Goal: Task Accomplishment & Management: Complete application form

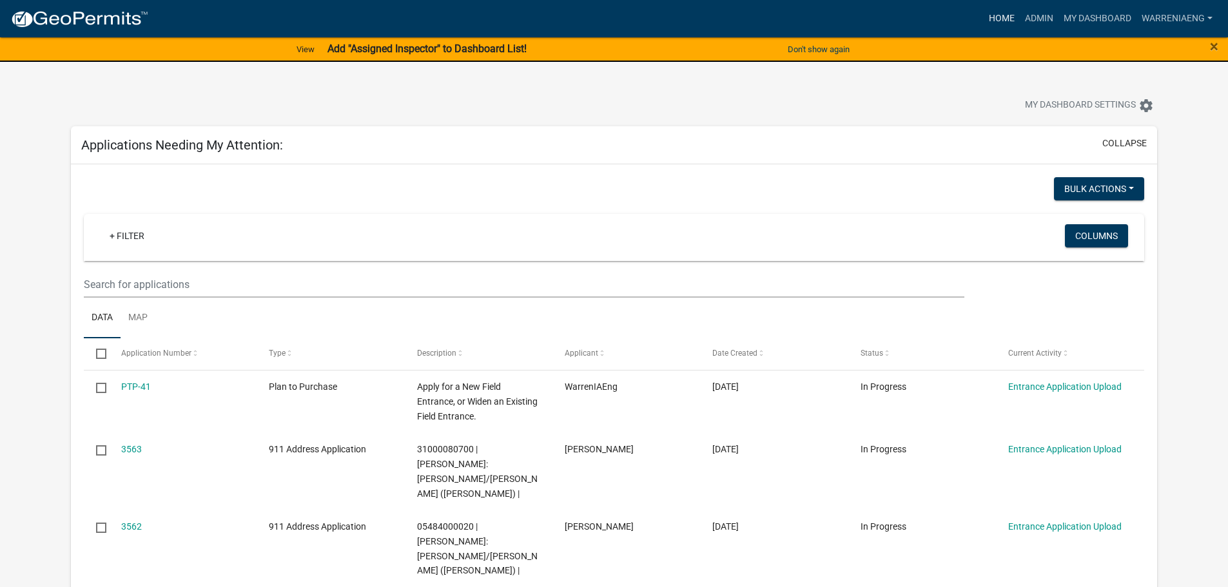
click at [1001, 21] on link "Home" at bounding box center [1002, 18] width 36 height 25
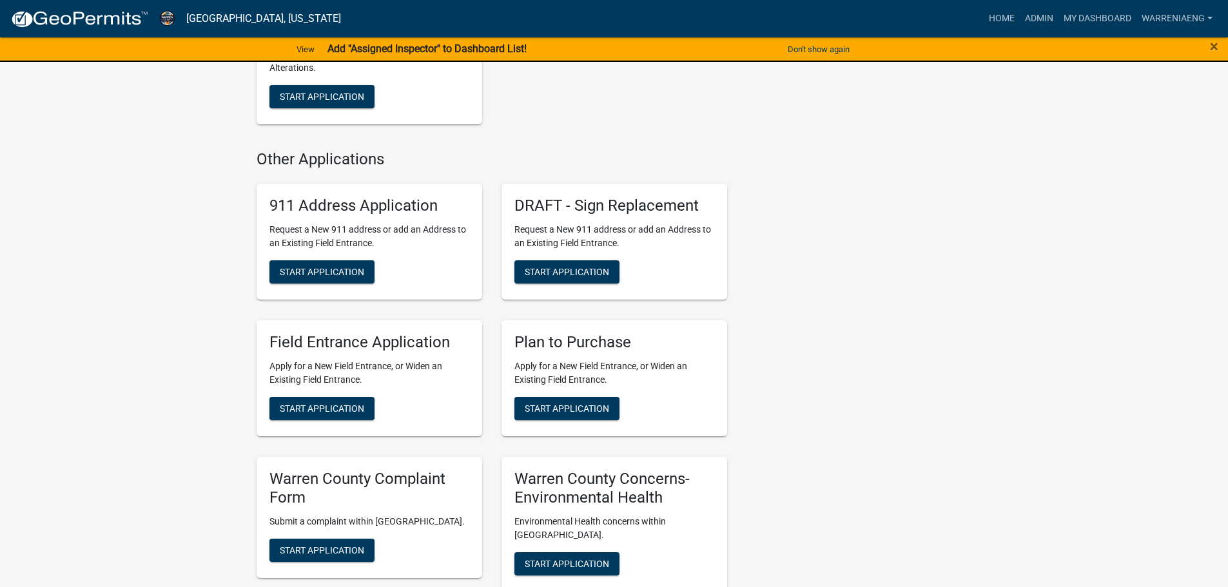
scroll to position [903, 0]
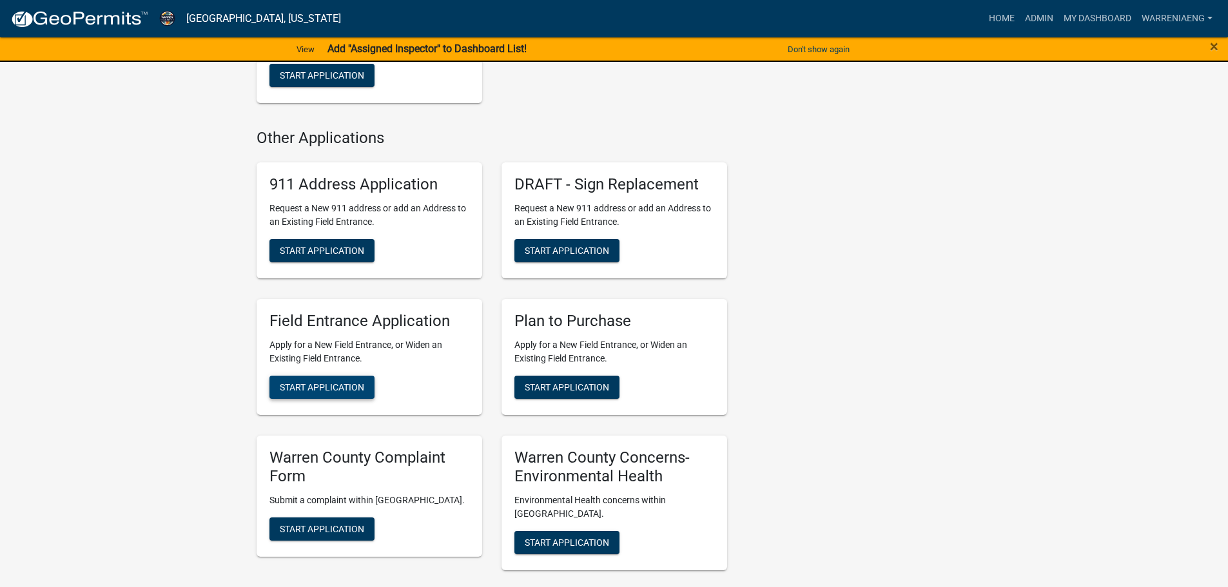
click at [348, 392] on span "Start Application" at bounding box center [322, 387] width 84 height 10
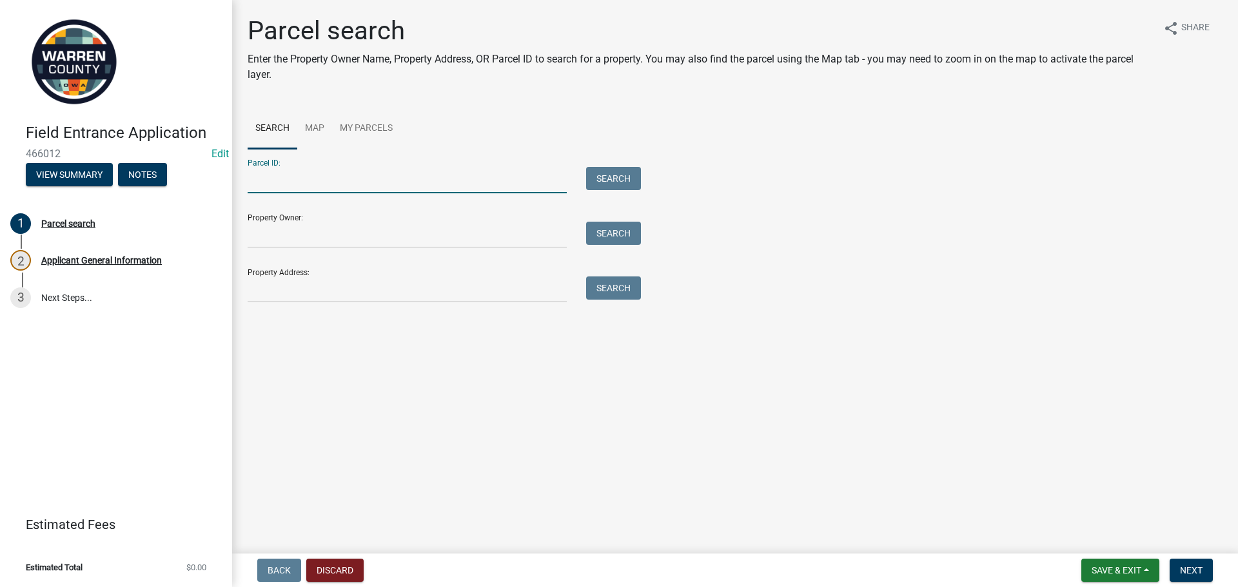
click at [266, 186] on input "Parcel ID:" at bounding box center [407, 180] width 319 height 26
type input "19000240222"
click at [606, 179] on button "Search" at bounding box center [613, 178] width 55 height 23
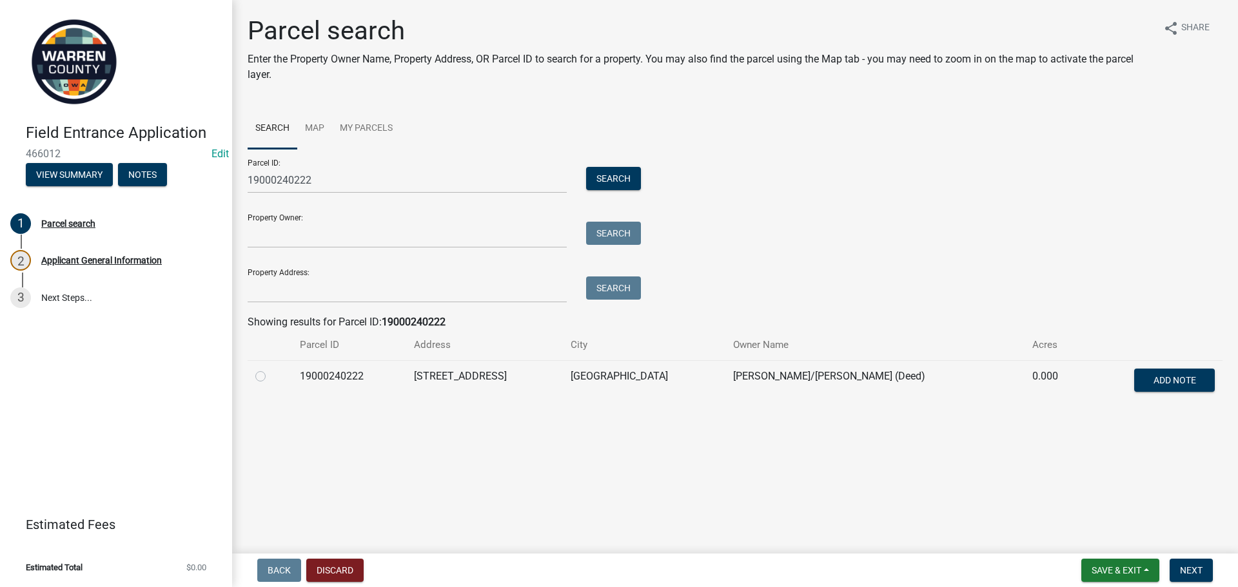
click at [265, 378] on div at bounding box center [269, 376] width 29 height 15
click at [268, 378] on div at bounding box center [269, 376] width 29 height 15
click at [271, 369] on label at bounding box center [271, 369] width 0 height 0
click at [271, 377] on input "radio" at bounding box center [275, 373] width 8 height 8
radio input "true"
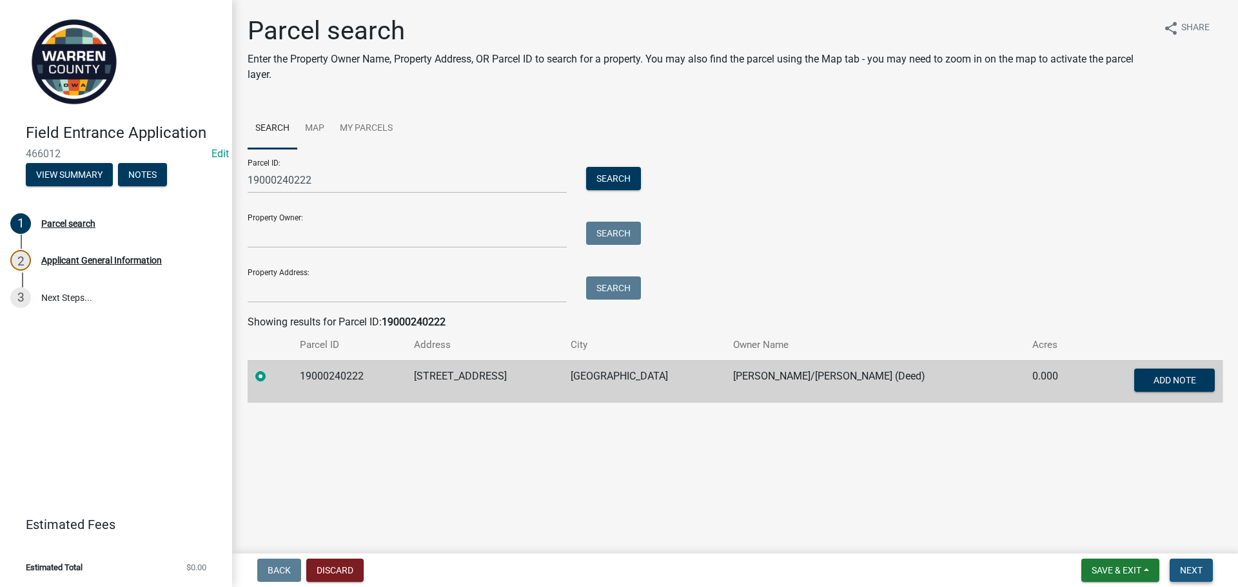
click at [1194, 567] on span "Next" at bounding box center [1191, 571] width 23 height 10
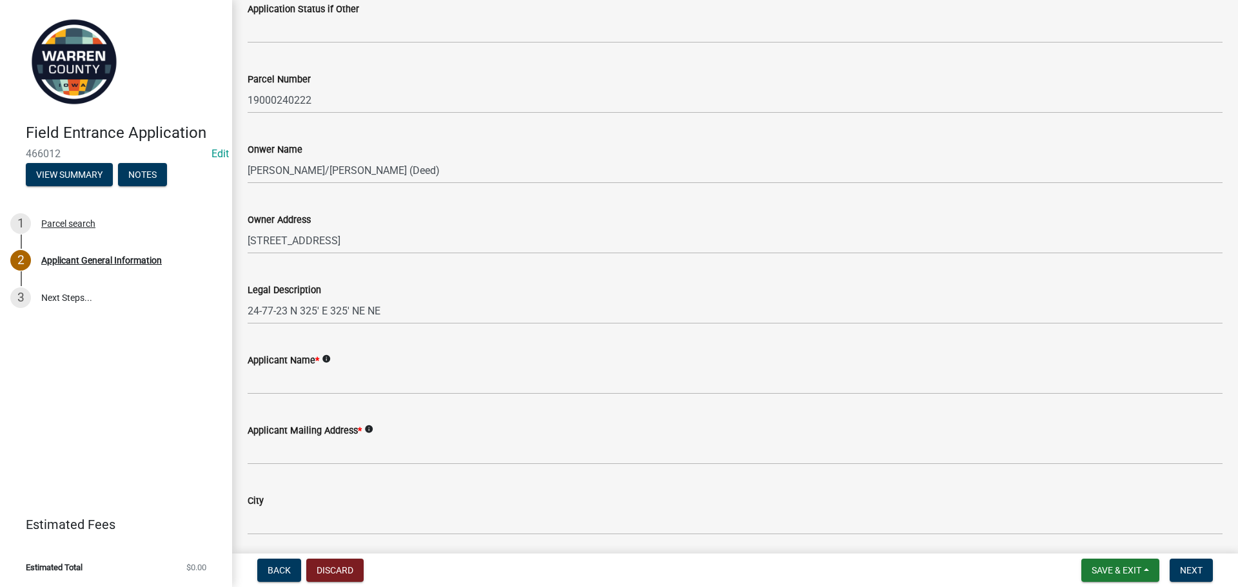
scroll to position [193, 0]
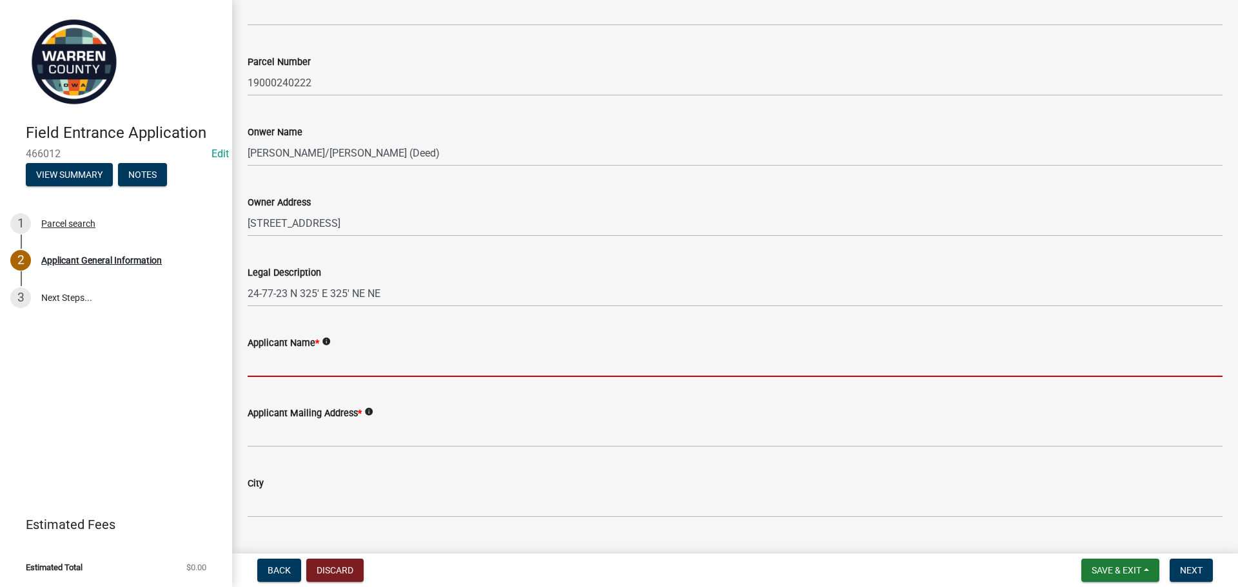
click at [393, 366] on input "Applicant Name *" at bounding box center [735, 364] width 975 height 26
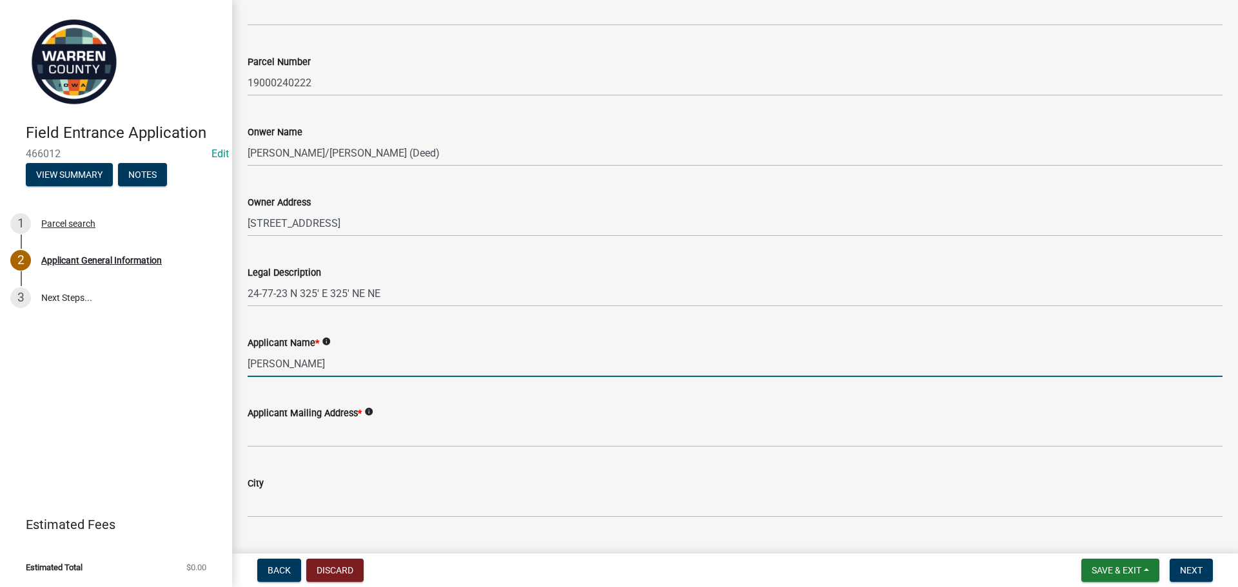
type input "[PERSON_NAME]"
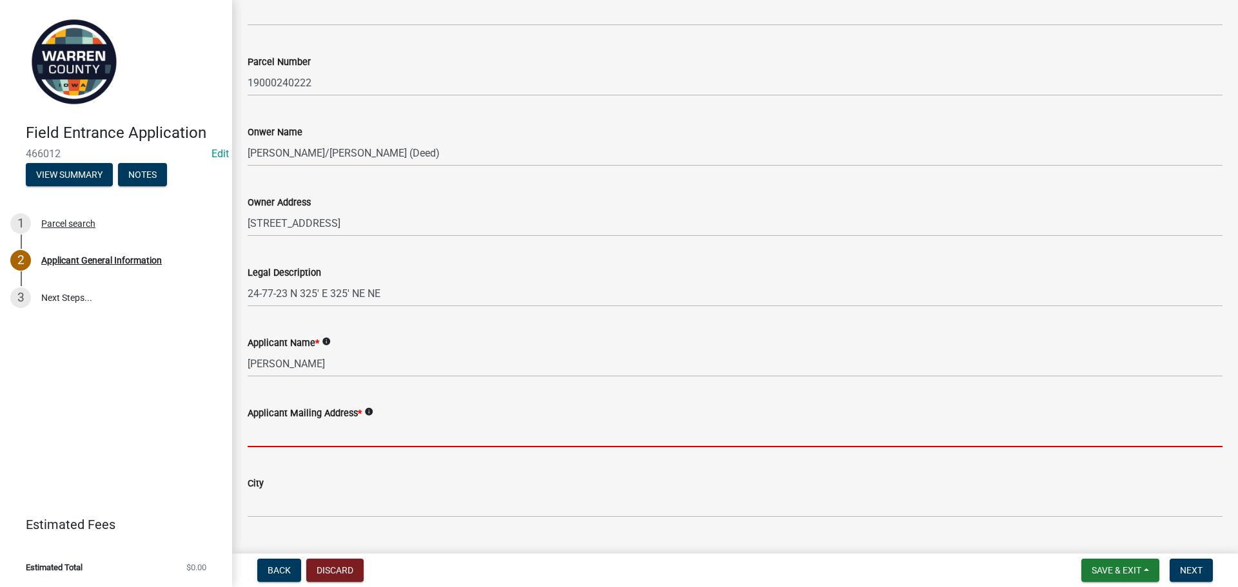
click at [330, 438] on input "Applicant Mailing Address *" at bounding box center [735, 434] width 975 height 26
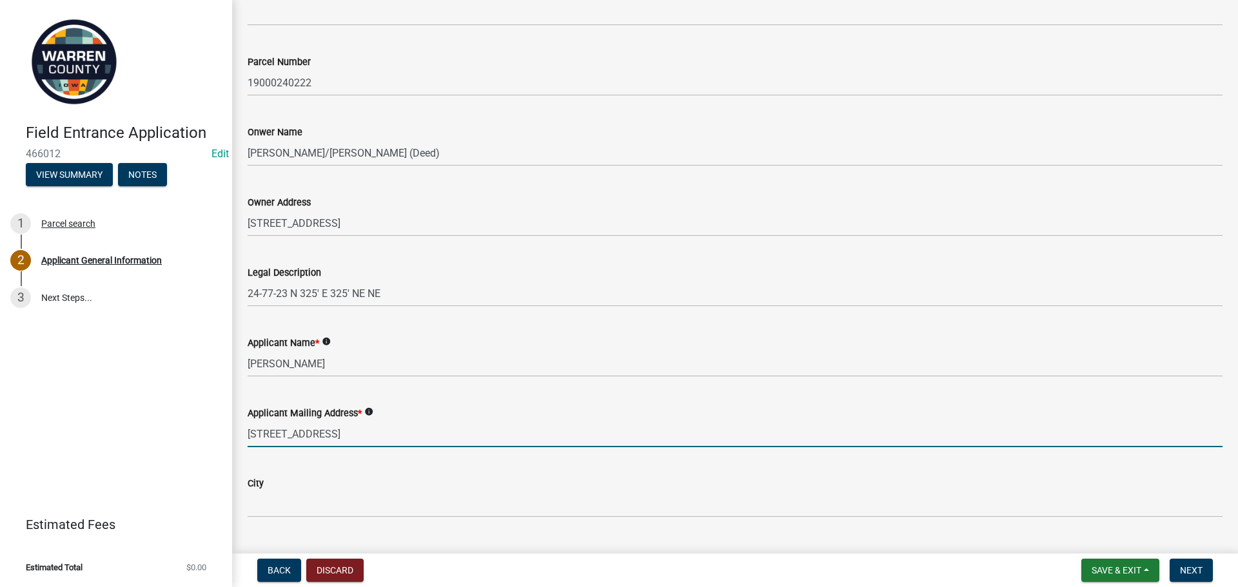
type input "[STREET_ADDRESS]"
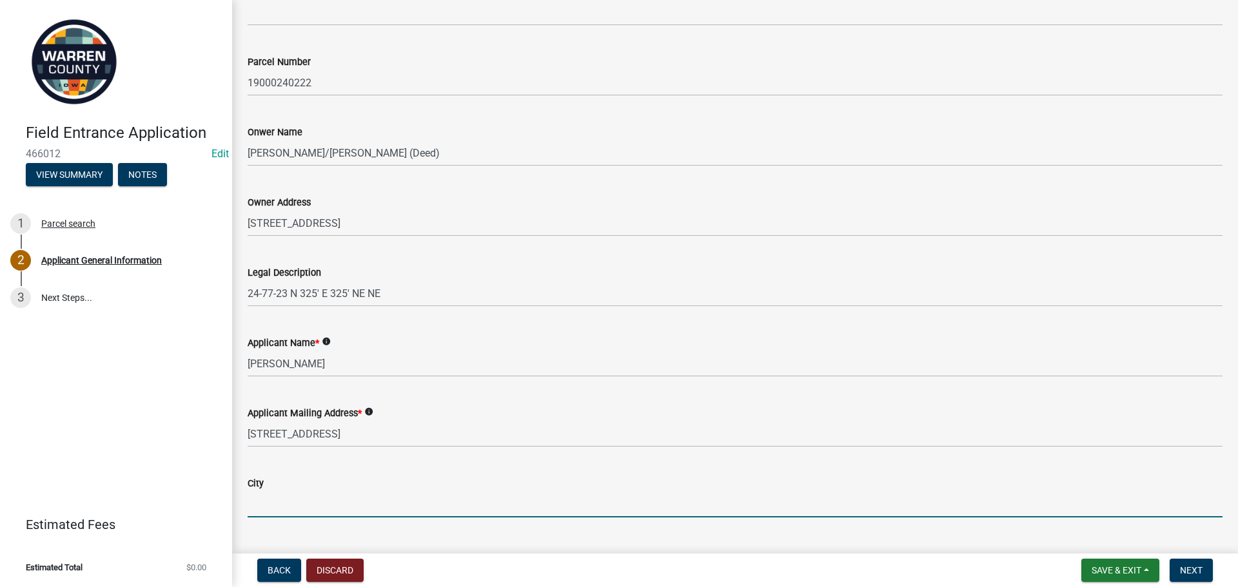
click at [384, 495] on input "City" at bounding box center [735, 504] width 975 height 26
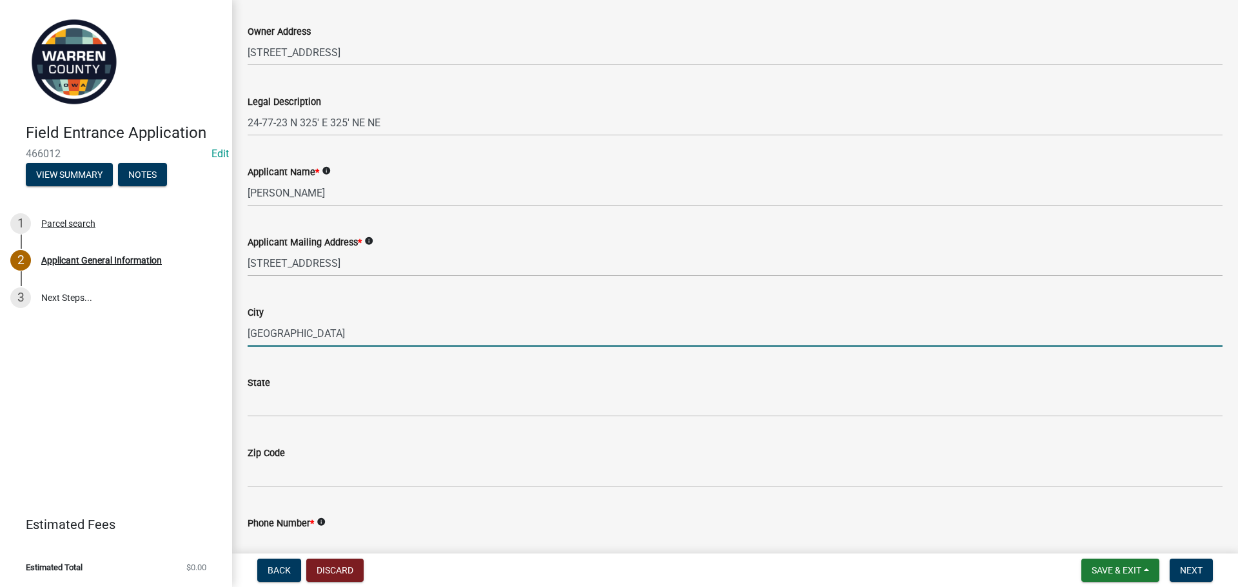
scroll to position [387, 0]
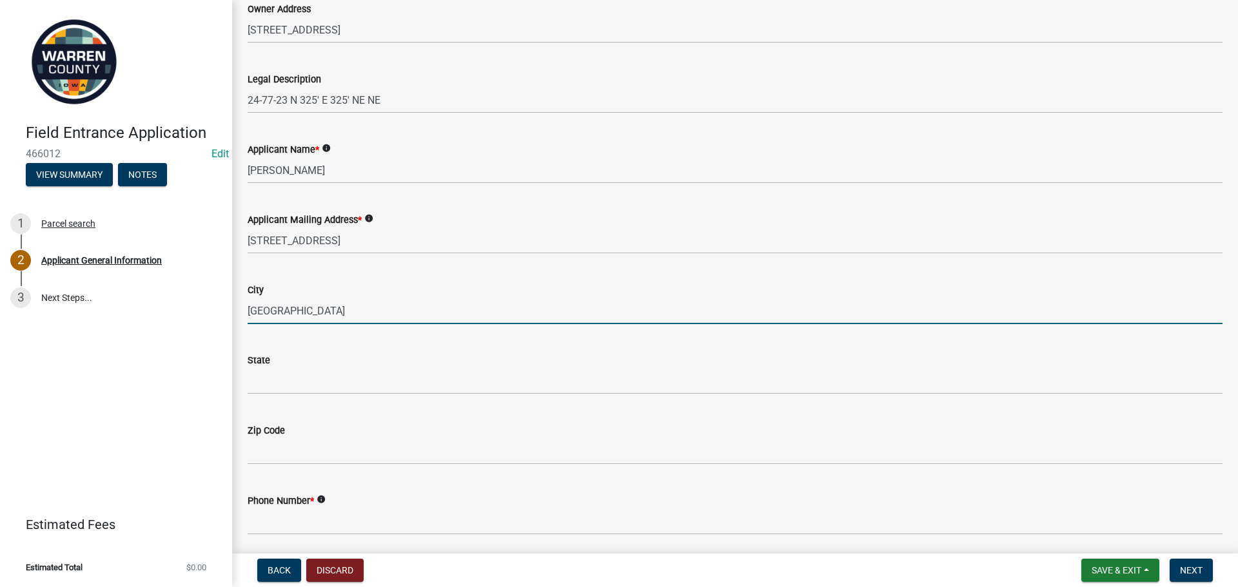
type input "[GEOGRAPHIC_DATA]"
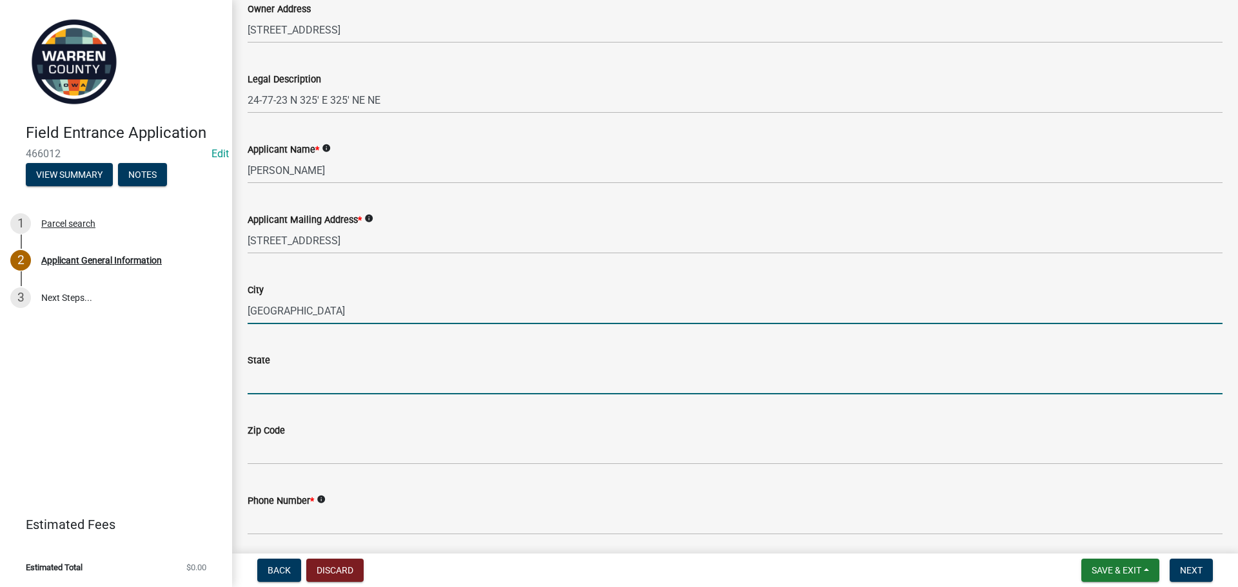
click at [303, 377] on input "State" at bounding box center [735, 381] width 975 height 26
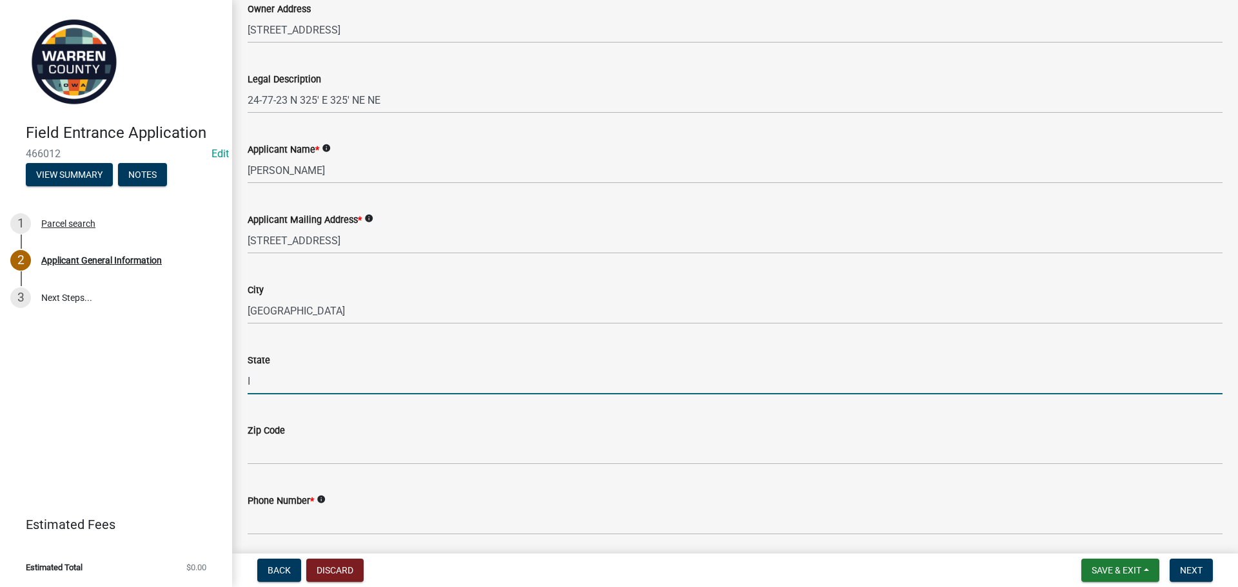
type input "IA"
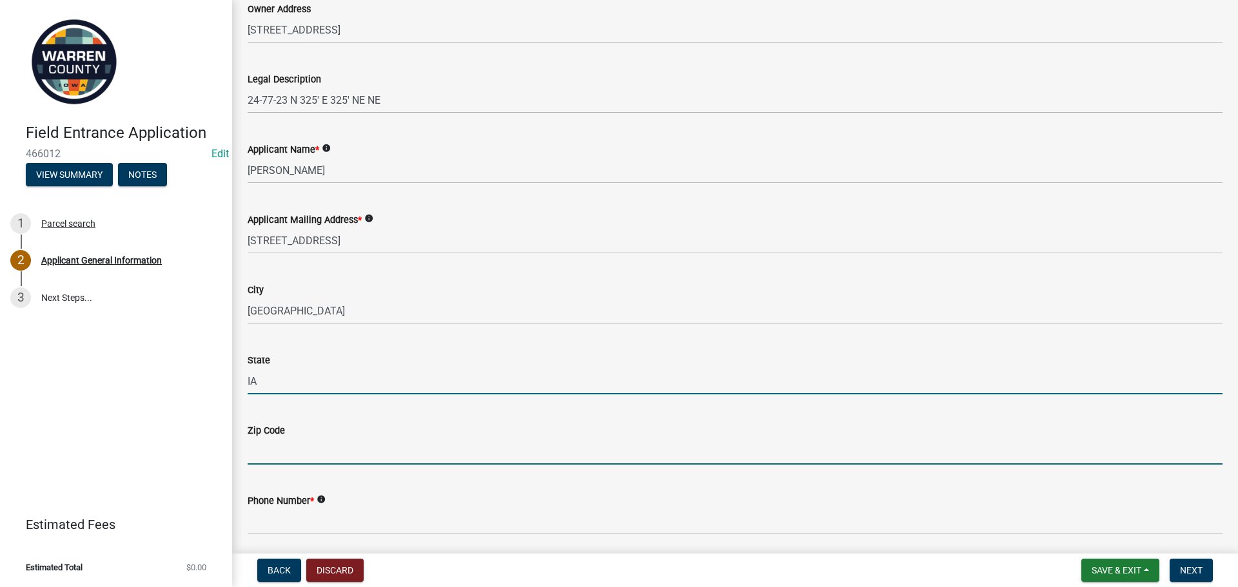
type input "50139"
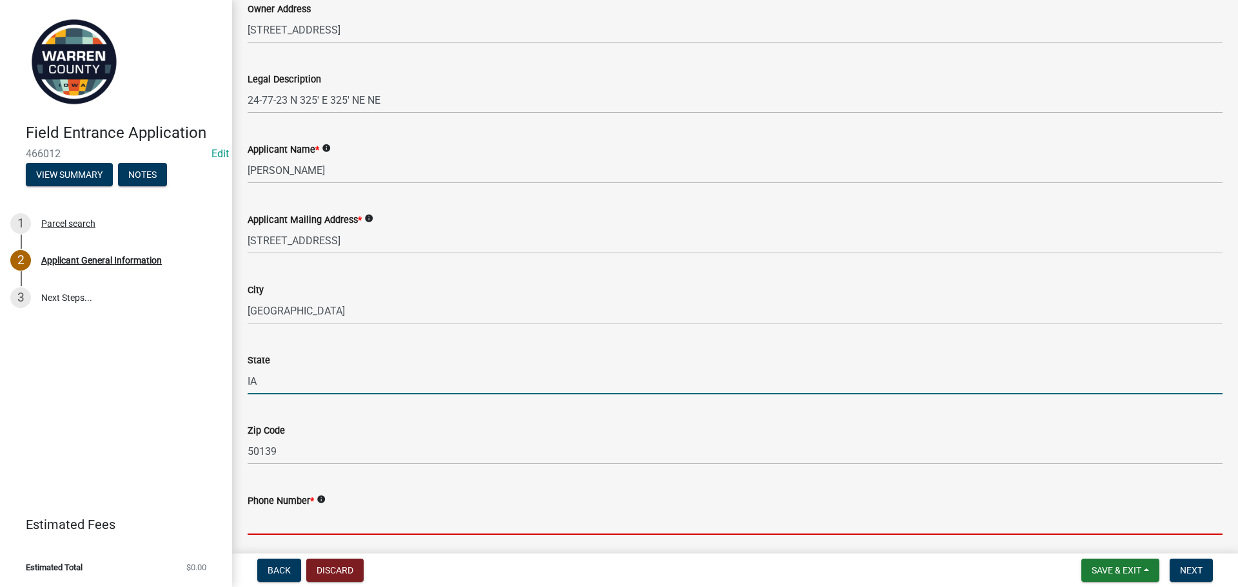
type input "5152104922"
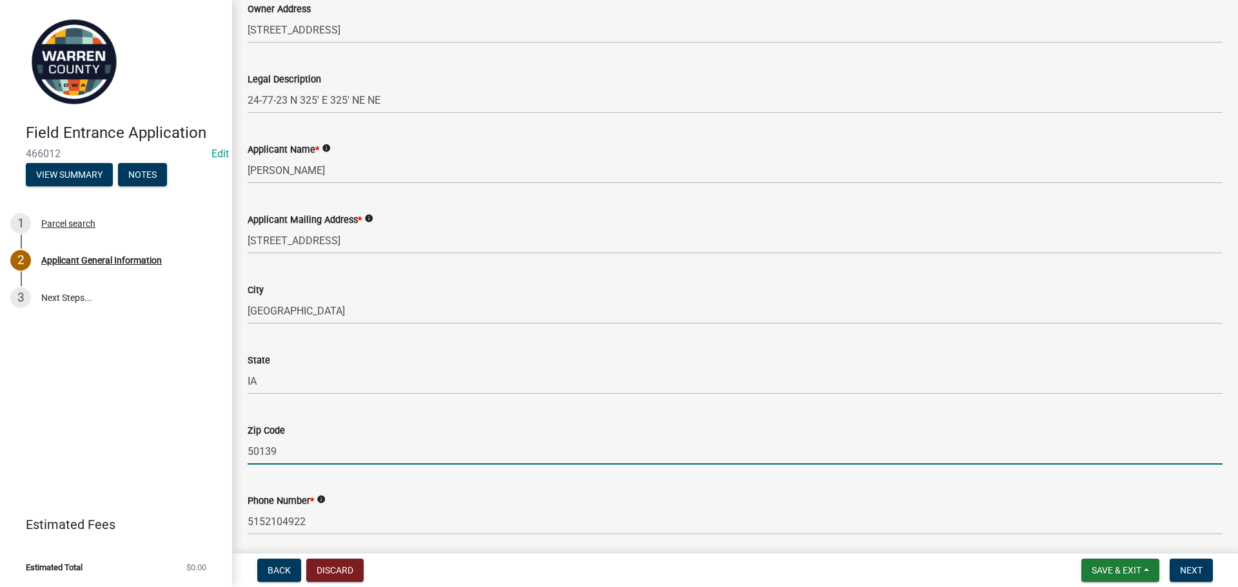
click at [320, 456] on input "50139" at bounding box center [735, 451] width 975 height 26
drag, startPoint x: 297, startPoint y: 448, endPoint x: 193, endPoint y: 433, distance: 105.6
click at [193, 433] on div "Field Entrance Application 466012 Edit View Summary Notes 1 Parcel search 2 App…" at bounding box center [619, 293] width 1238 height 587
type input "50047"
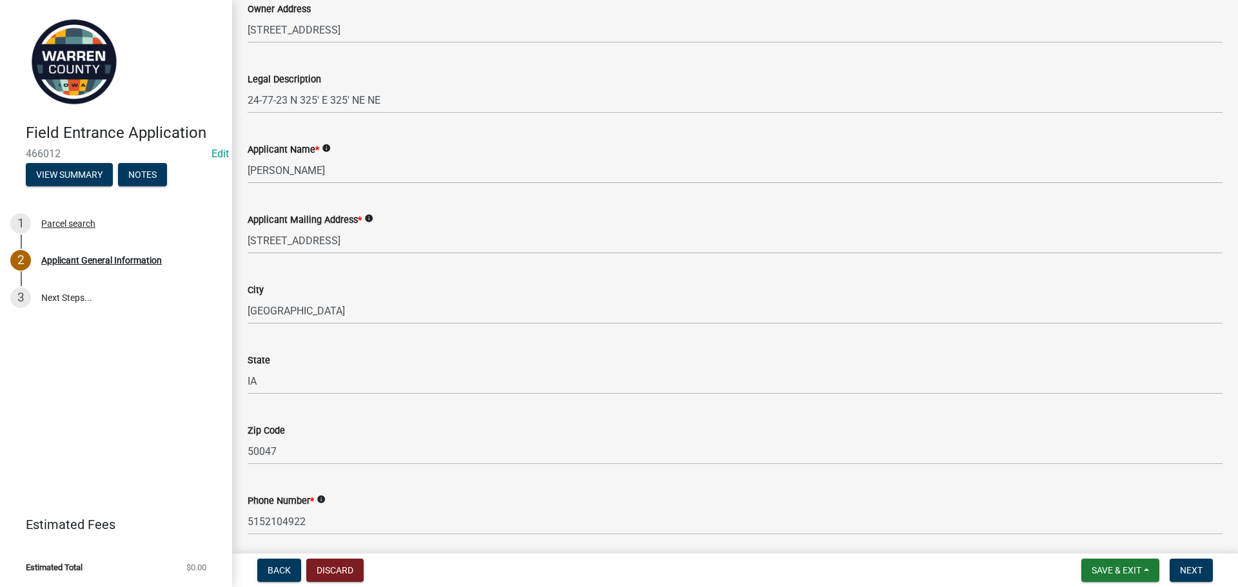
click at [609, 483] on div "Phone Number * info [PHONE_NUMBER]" at bounding box center [735, 505] width 975 height 60
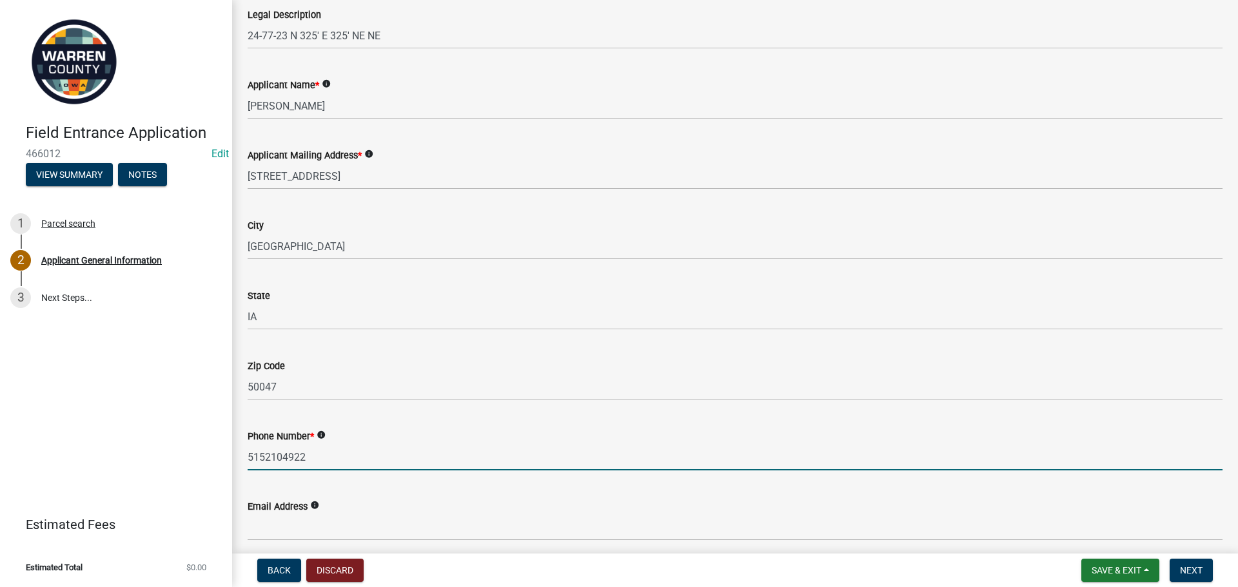
drag, startPoint x: 350, startPoint y: 455, endPoint x: 94, endPoint y: 439, distance: 255.8
click at [94, 439] on div "Field Entrance Application 466012 Edit View Summary Notes 1 Parcel search 2 App…" at bounding box center [619, 293] width 1238 height 587
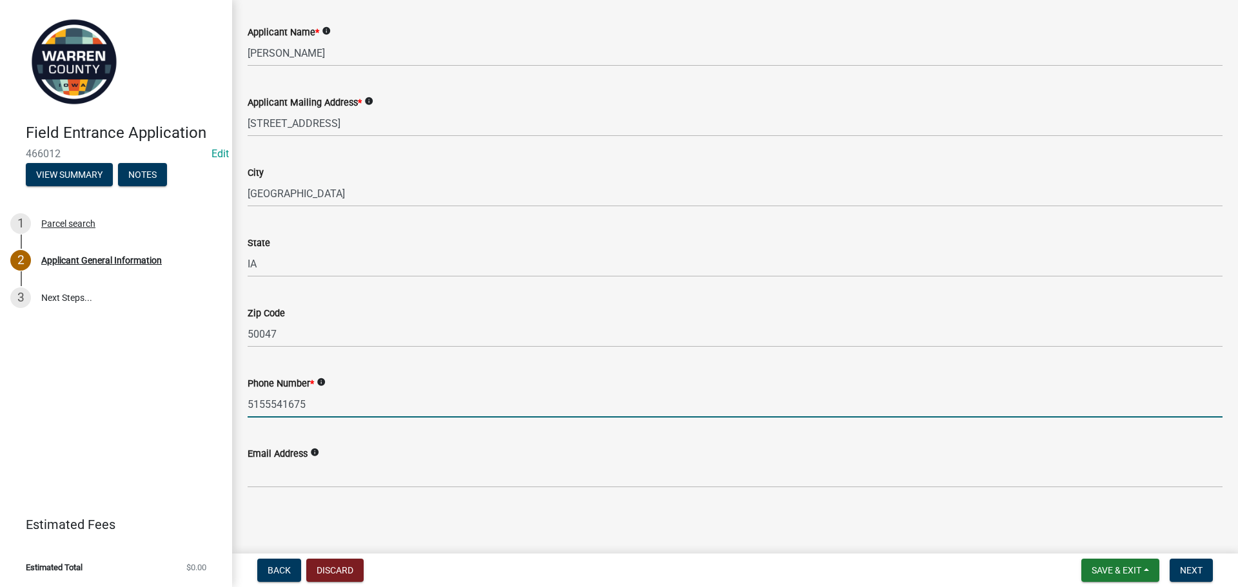
type input "5155541675"
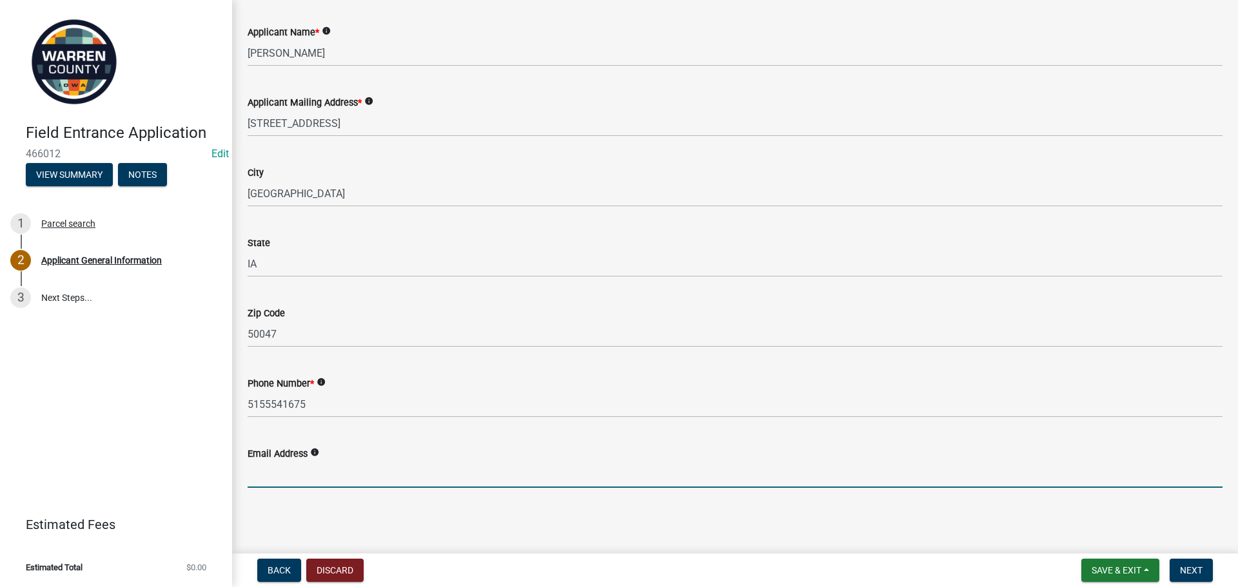
click at [310, 473] on input "Email Address" at bounding box center [735, 475] width 975 height 26
type input "[EMAIL_ADDRESS][DOMAIN_NAME]"
click at [1207, 570] on button "Next" at bounding box center [1191, 570] width 43 height 23
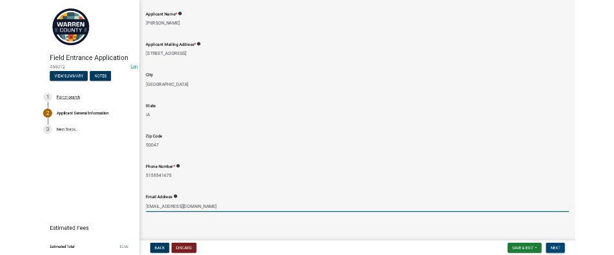
scroll to position [530, 0]
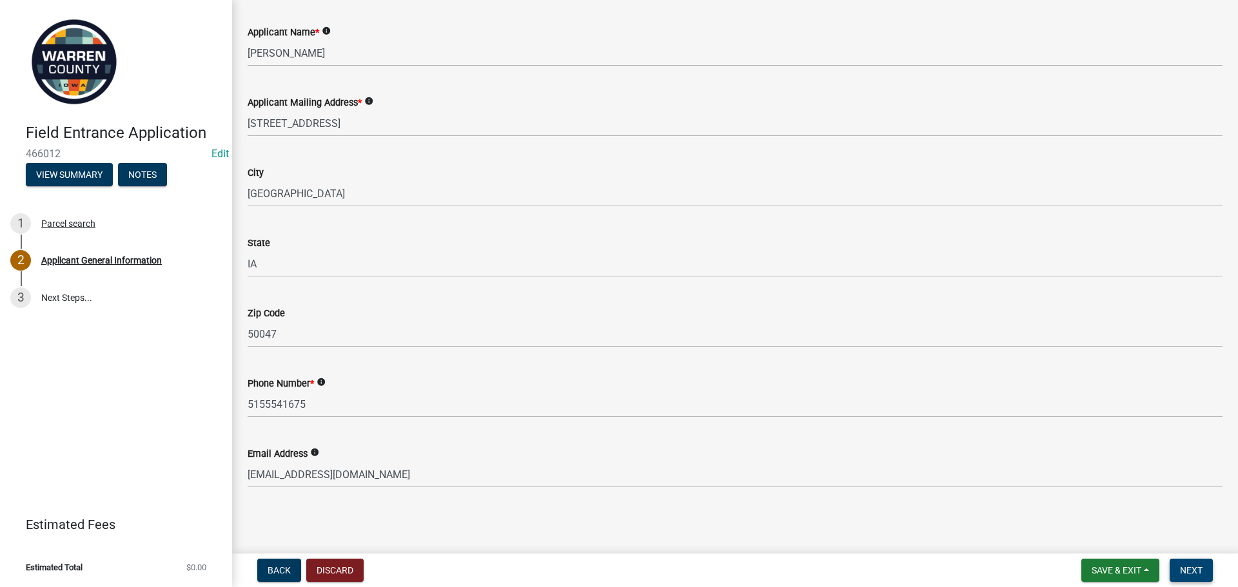
click at [1188, 577] on button "Next" at bounding box center [1191, 570] width 43 height 23
click at [1190, 564] on button "Next" at bounding box center [1191, 570] width 43 height 23
click at [1187, 569] on span "Next" at bounding box center [1191, 571] width 23 height 10
click at [1191, 569] on span "Next" at bounding box center [1191, 571] width 23 height 10
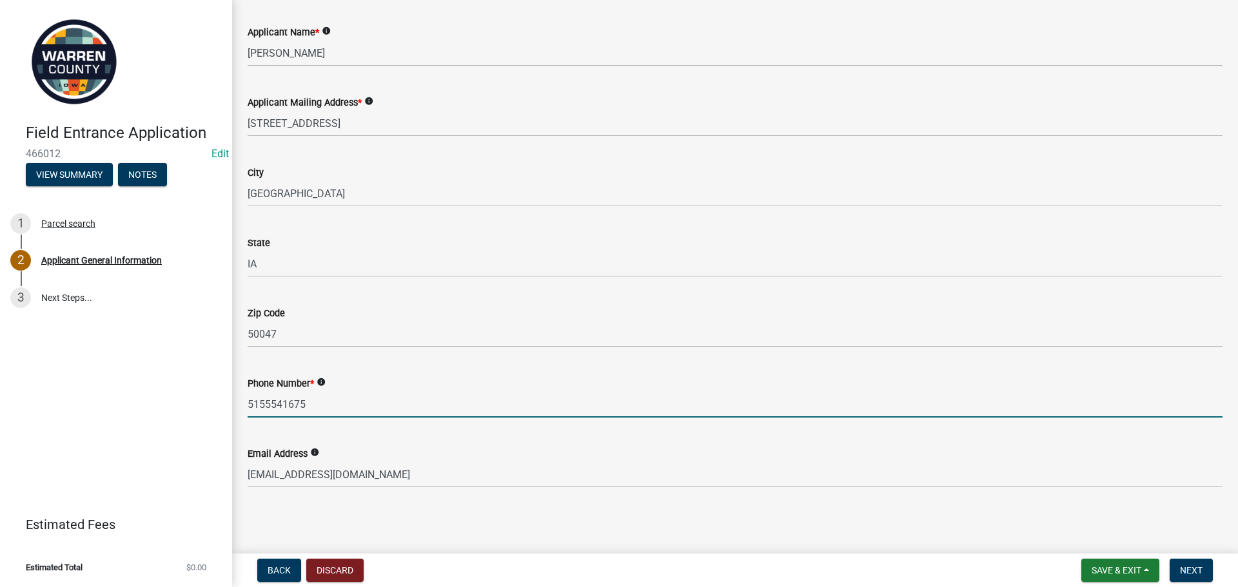
click at [339, 408] on input "5155541675" at bounding box center [735, 404] width 975 height 26
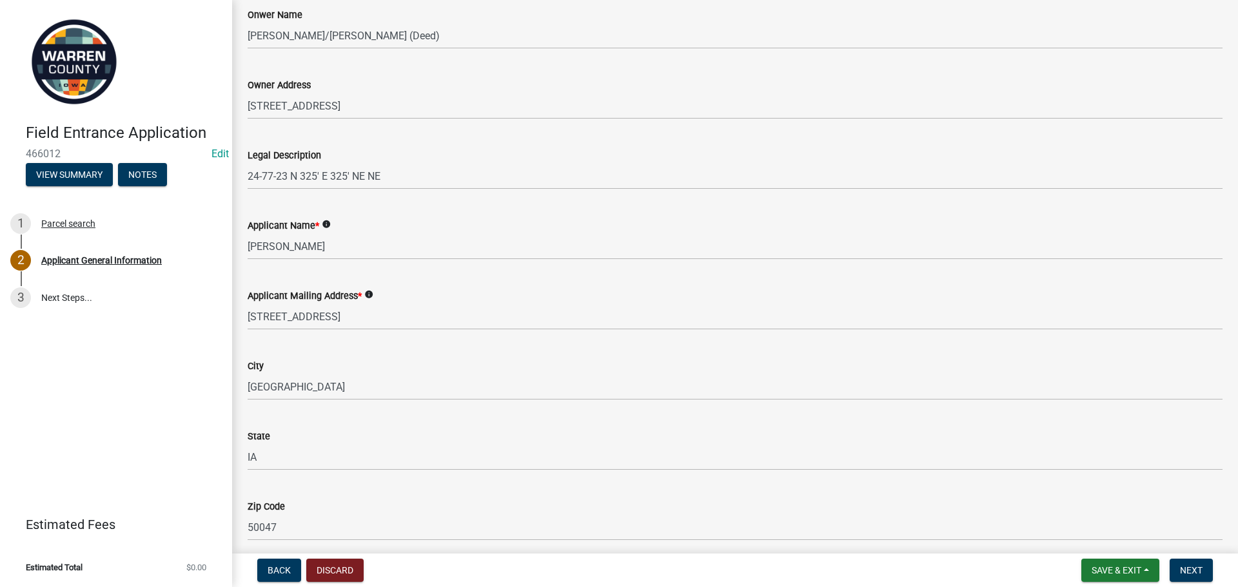
scroll to position [14, 0]
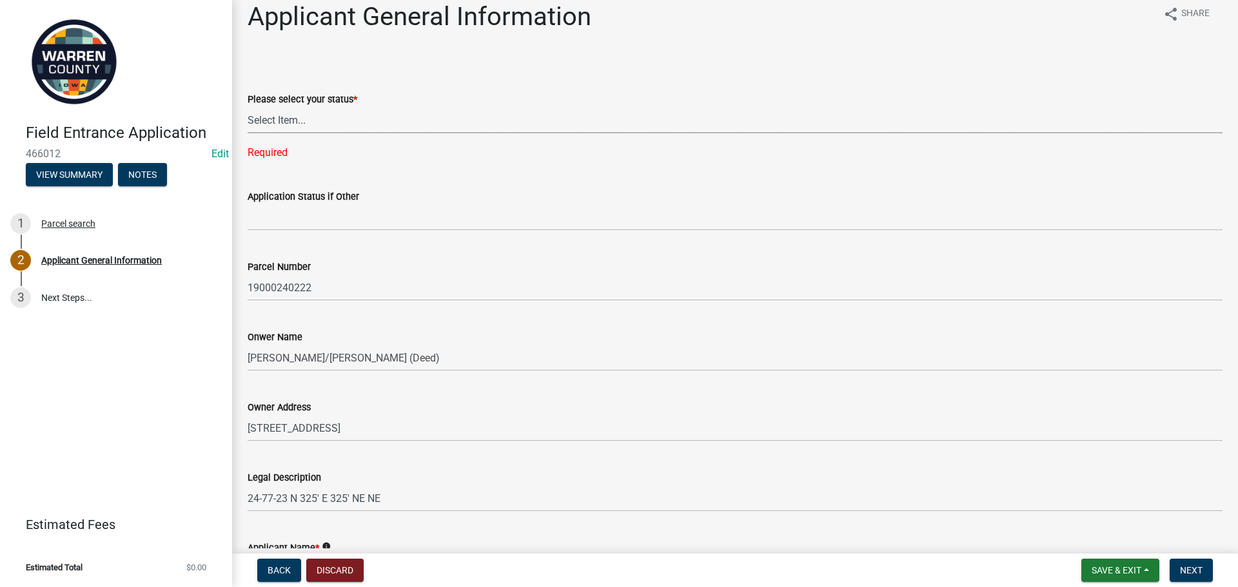
click at [287, 128] on select "Select Item... Owner Renter Plan to Purchase Other" at bounding box center [735, 120] width 975 height 26
click at [248, 107] on select "Select Item... Owner Renter Plan to Purchase Other" at bounding box center [735, 120] width 975 height 26
select select "62e05361-9b1f-4f6e-9af6-30ebbe0e033e"
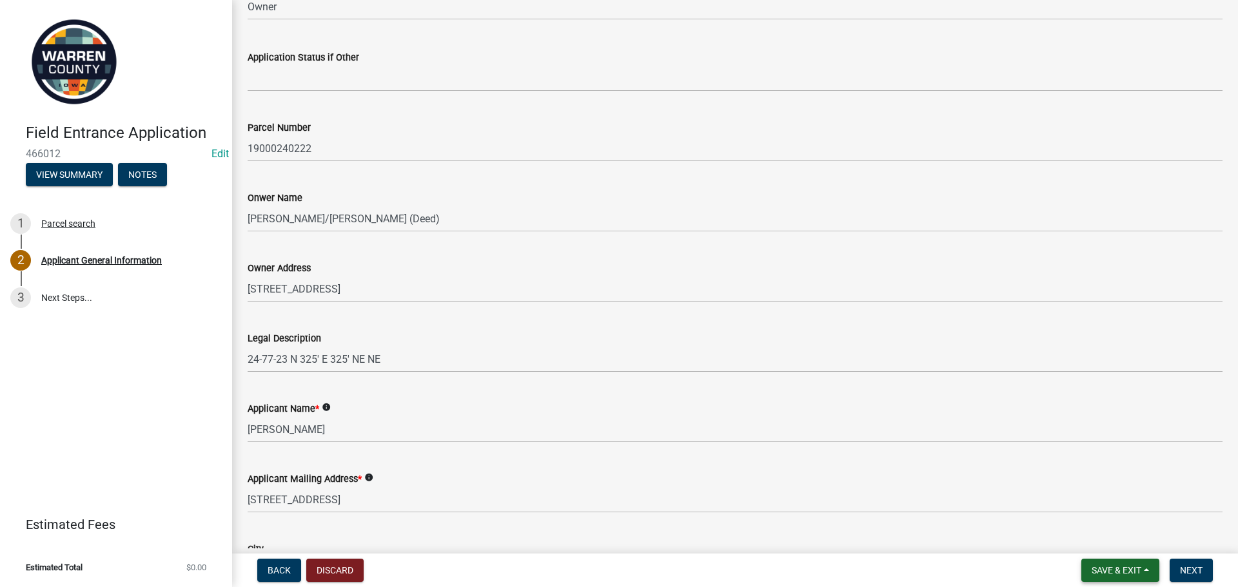
drag, startPoint x: 1111, startPoint y: 531, endPoint x: 1124, endPoint y: 566, distance: 37.1
click at [1124, 566] on wm-app "Field Entrance Application 466012 Edit View Summary Notes 1 Parcel search 2 App…" at bounding box center [619, 293] width 1238 height 587
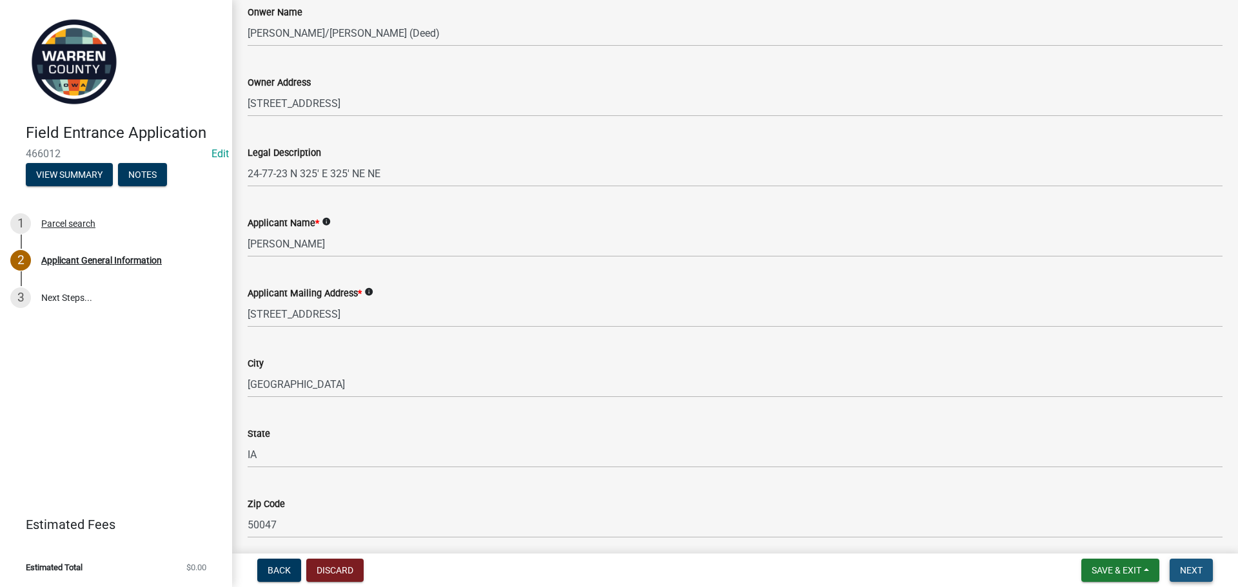
click at [1203, 574] on span "Next" at bounding box center [1191, 571] width 23 height 10
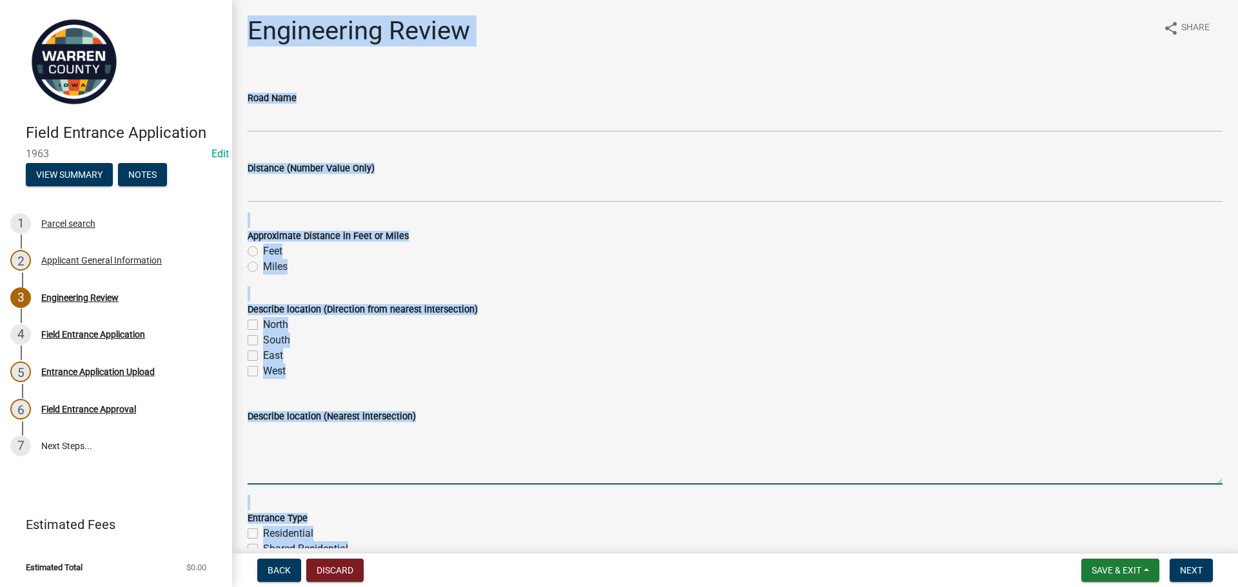
drag, startPoint x: 1027, startPoint y: 485, endPoint x: 919, endPoint y: 453, distance: 112.4
click at [1026, 484] on textarea "Describe location (Nearest intersection)" at bounding box center [735, 454] width 975 height 61
click at [433, 433] on textarea "Describe location (Nearest intersection)" at bounding box center [735, 454] width 975 height 61
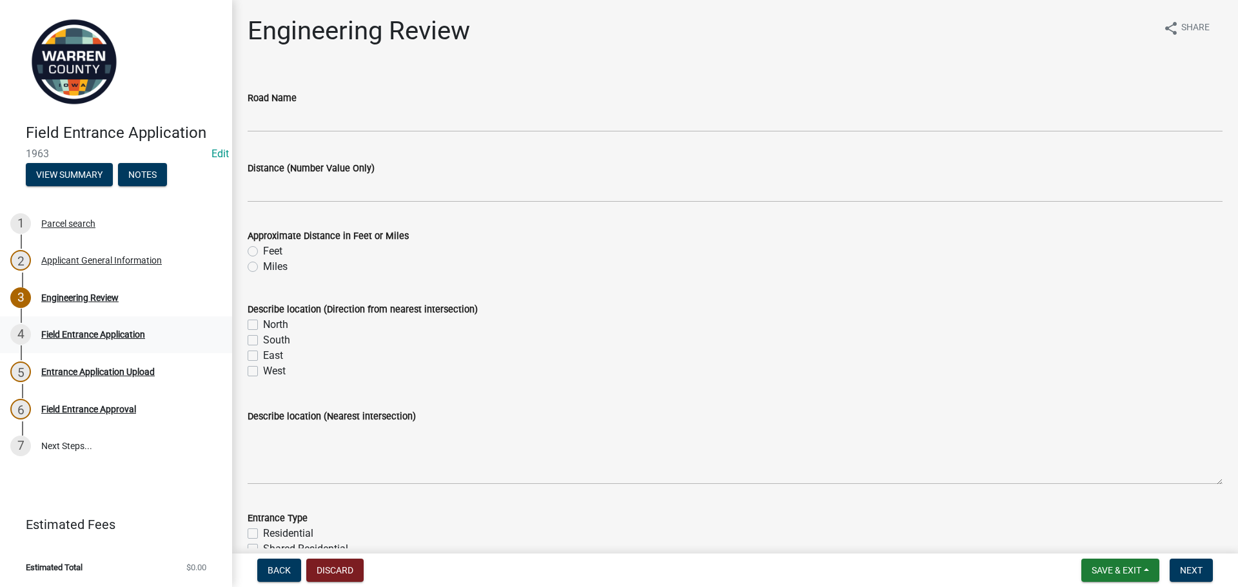
drag, startPoint x: 1237, startPoint y: 359, endPoint x: 108, endPoint y: 330, distance: 1129.5
click at [108, 330] on div "Field Entrance Application" at bounding box center [93, 334] width 104 height 9
drag, startPoint x: 90, startPoint y: 338, endPoint x: 96, endPoint y: 328, distance: 12.2
click at [91, 336] on div "Field Entrance Application" at bounding box center [93, 334] width 104 height 9
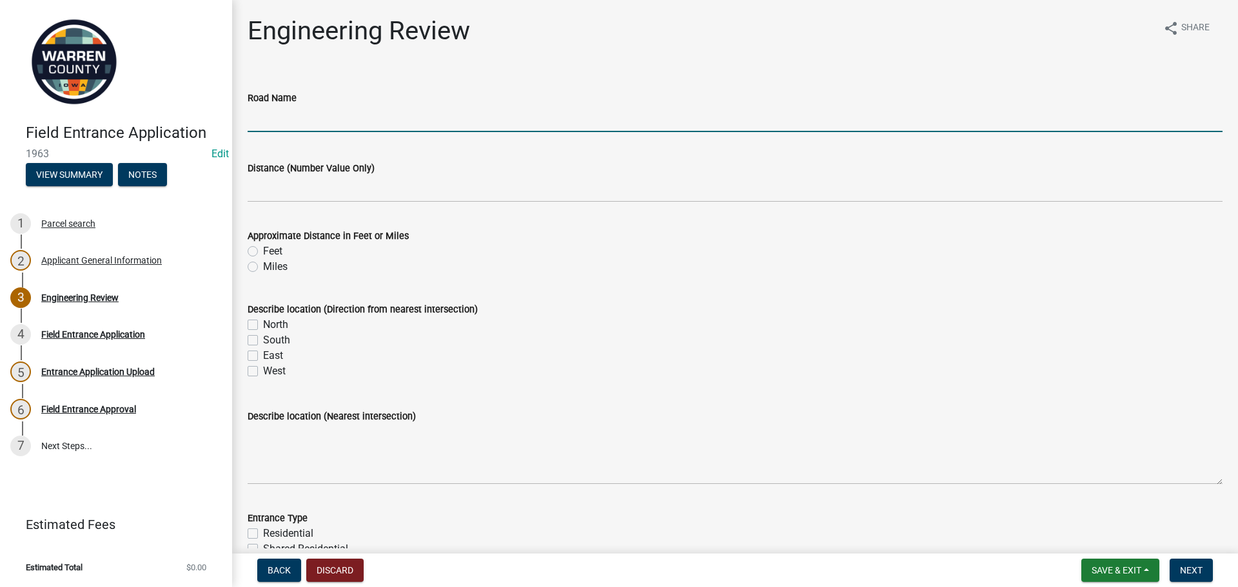
click at [378, 123] on input "Road Name" at bounding box center [735, 119] width 975 height 26
click at [323, 108] on input "Road Name" at bounding box center [735, 119] width 975 height 26
type input "S23 HWY"
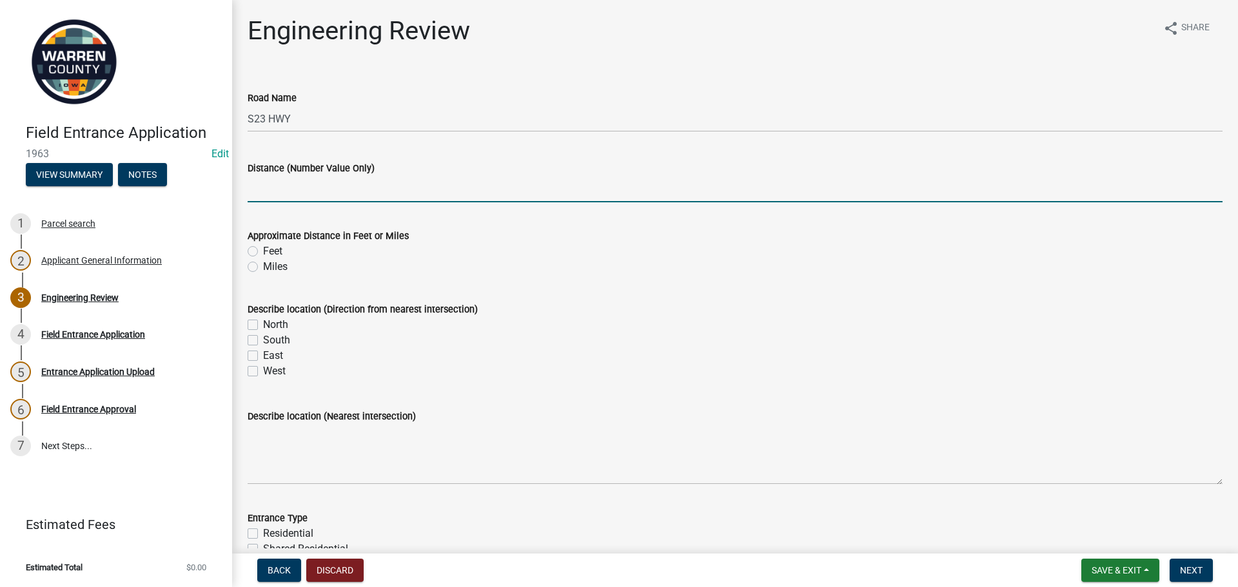
click at [342, 193] on input "Distance (Number Value Only)" at bounding box center [735, 189] width 975 height 26
type input ".25"
click at [263, 266] on label "Miles" at bounding box center [275, 266] width 25 height 15
click at [263, 266] on input "Miles" at bounding box center [267, 263] width 8 height 8
radio input "true"
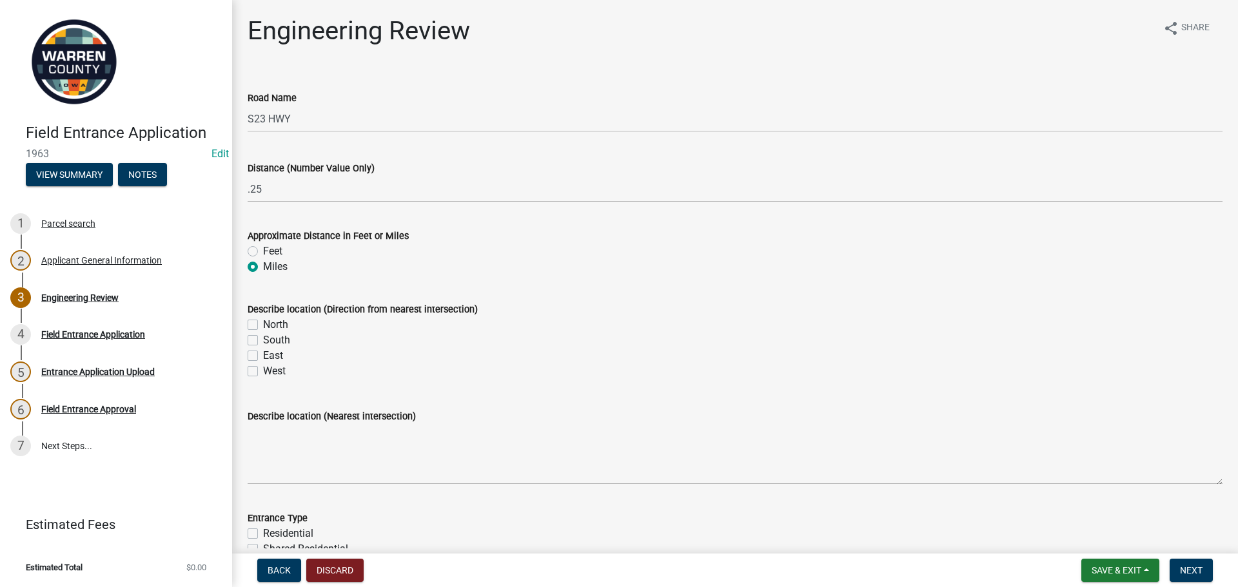
click at [263, 339] on label "South" at bounding box center [276, 340] width 27 height 15
click at [263, 339] on input "South" at bounding box center [267, 337] width 8 height 8
checkbox input "true"
checkbox input "false"
checkbox input "true"
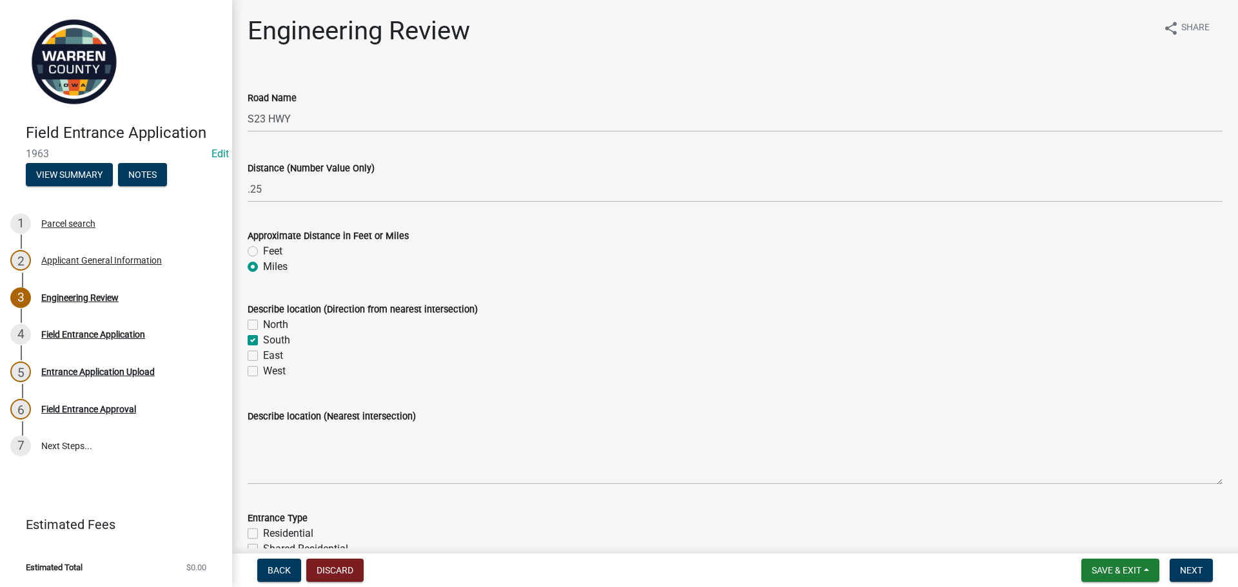
checkbox input "false"
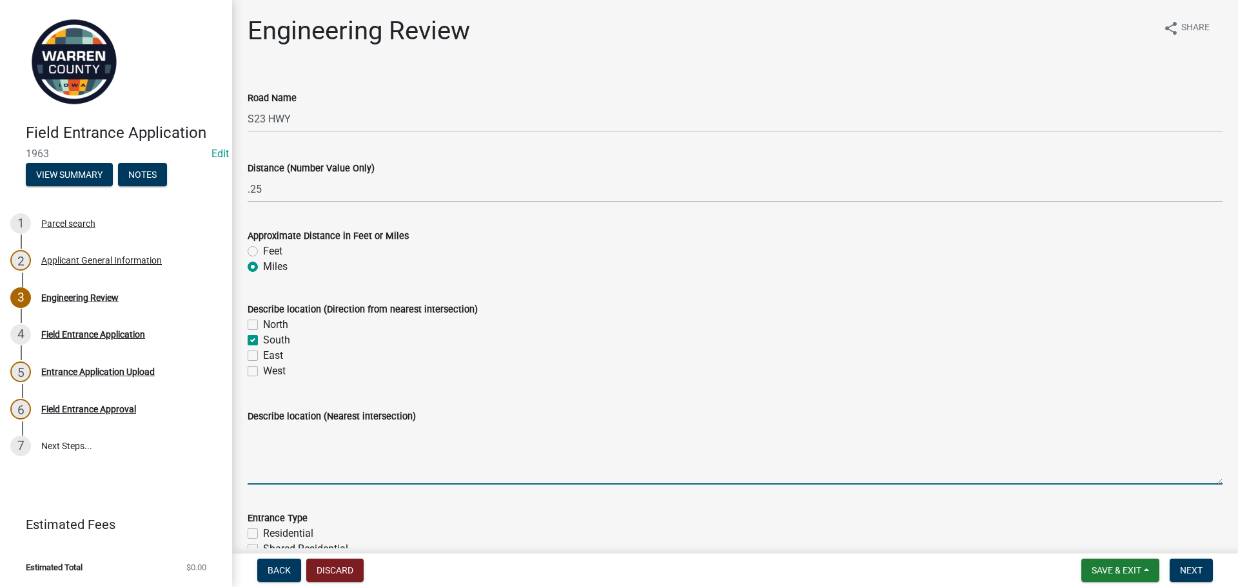
click at [283, 432] on textarea "Describe location (Nearest intersection)" at bounding box center [735, 454] width 975 height 61
type textarea "[GEOGRAPHIC_DATA]"
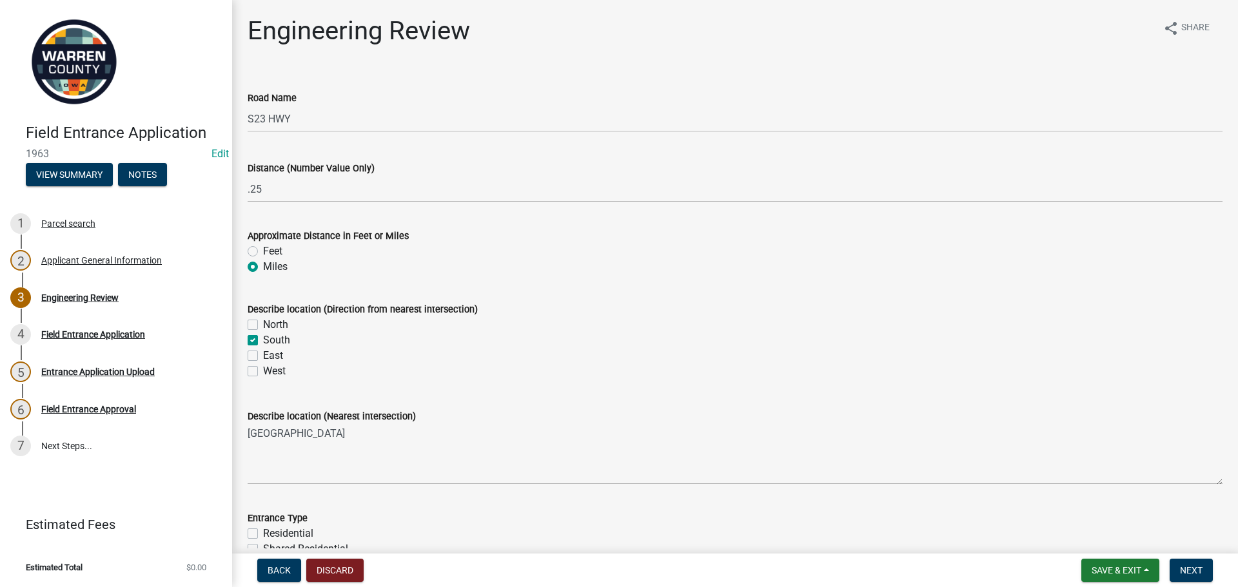
click at [338, 488] on wm-data-entity-input "Describe location (Nearest intersection) [GEOGRAPHIC_DATA]" at bounding box center [735, 443] width 975 height 104
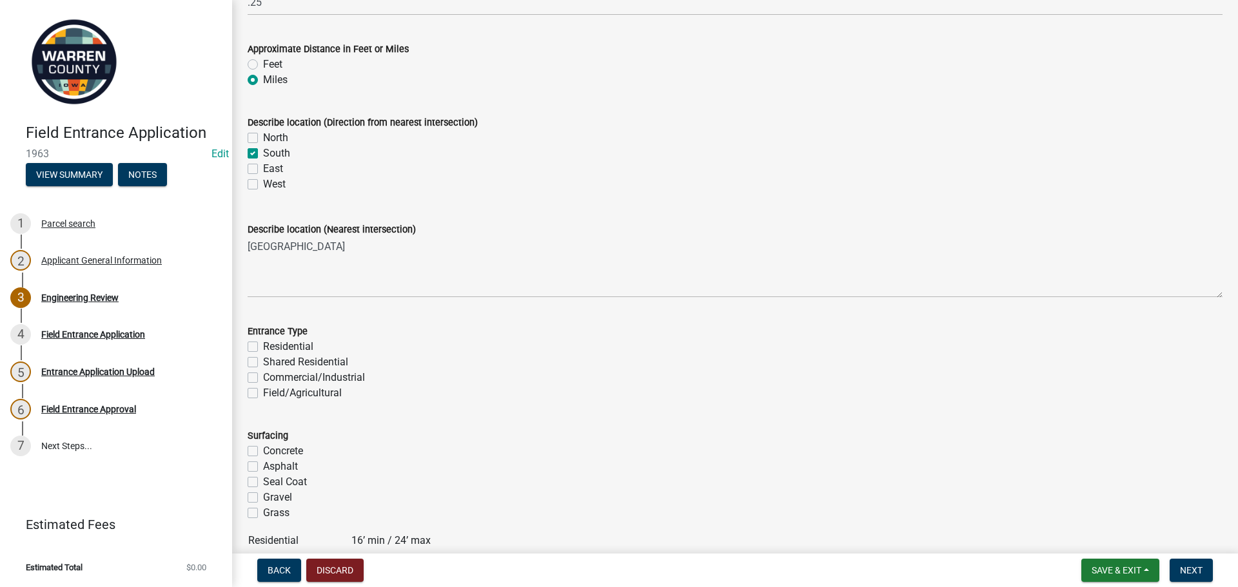
scroll to position [193, 0]
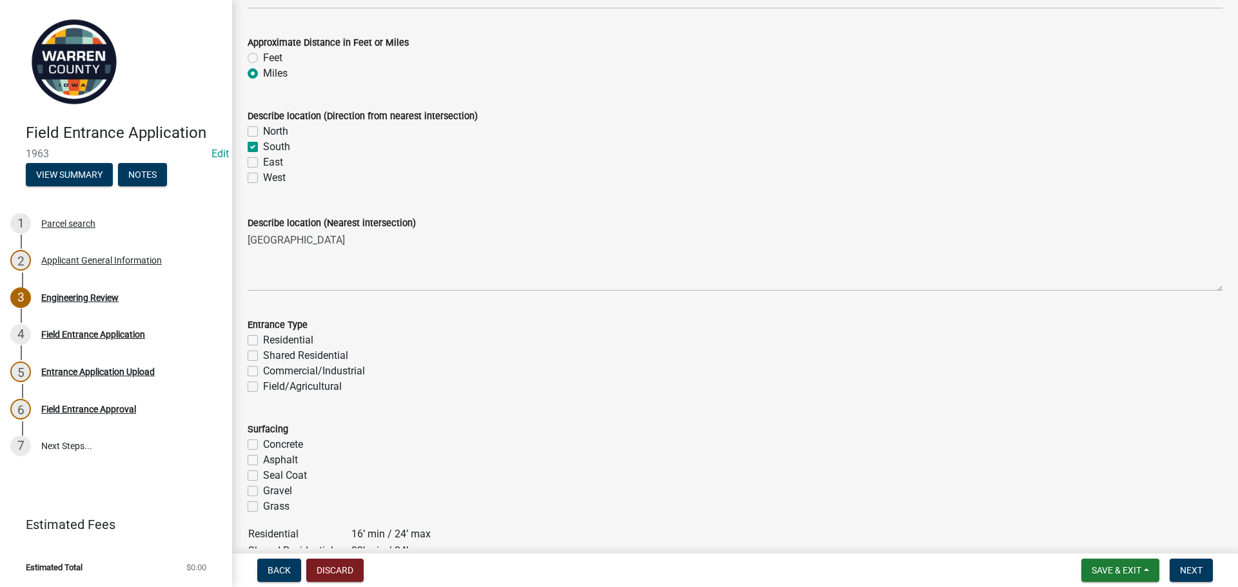
click at [263, 338] on label "Residential" at bounding box center [288, 340] width 50 height 15
click at [263, 338] on input "Residential" at bounding box center [267, 337] width 8 height 8
checkbox input "true"
checkbox input "false"
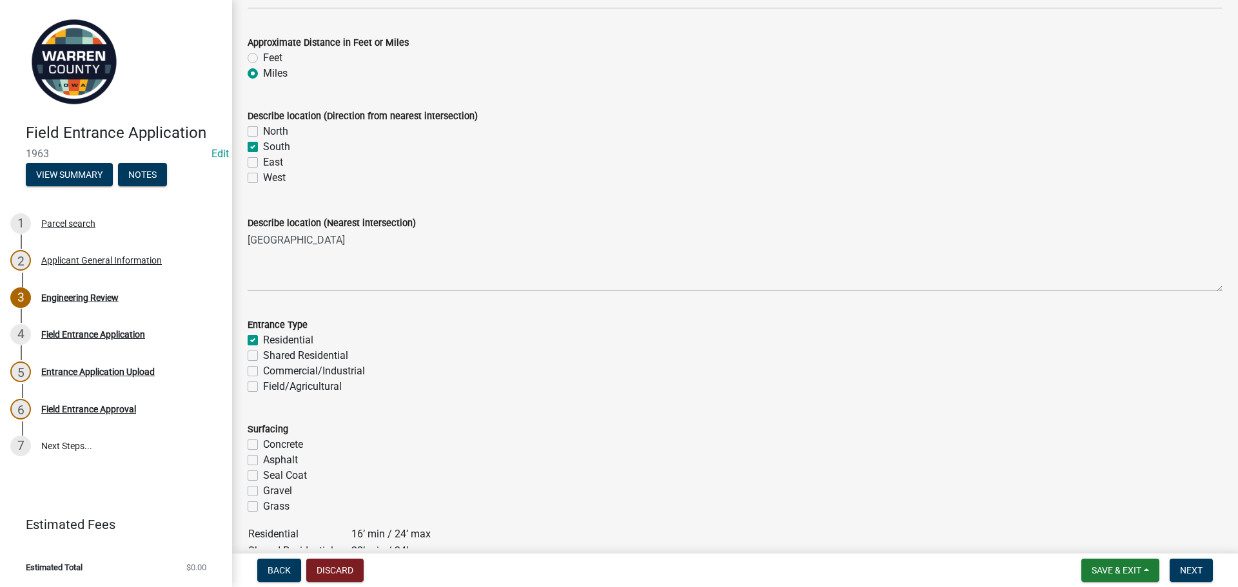
checkbox input "false"
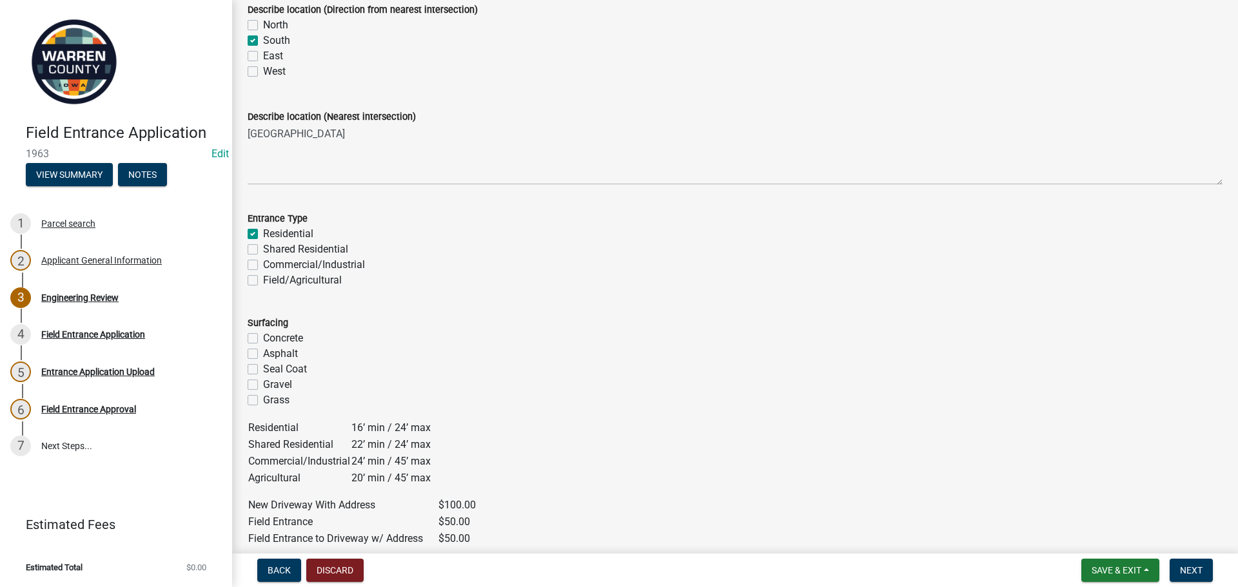
scroll to position [322, 0]
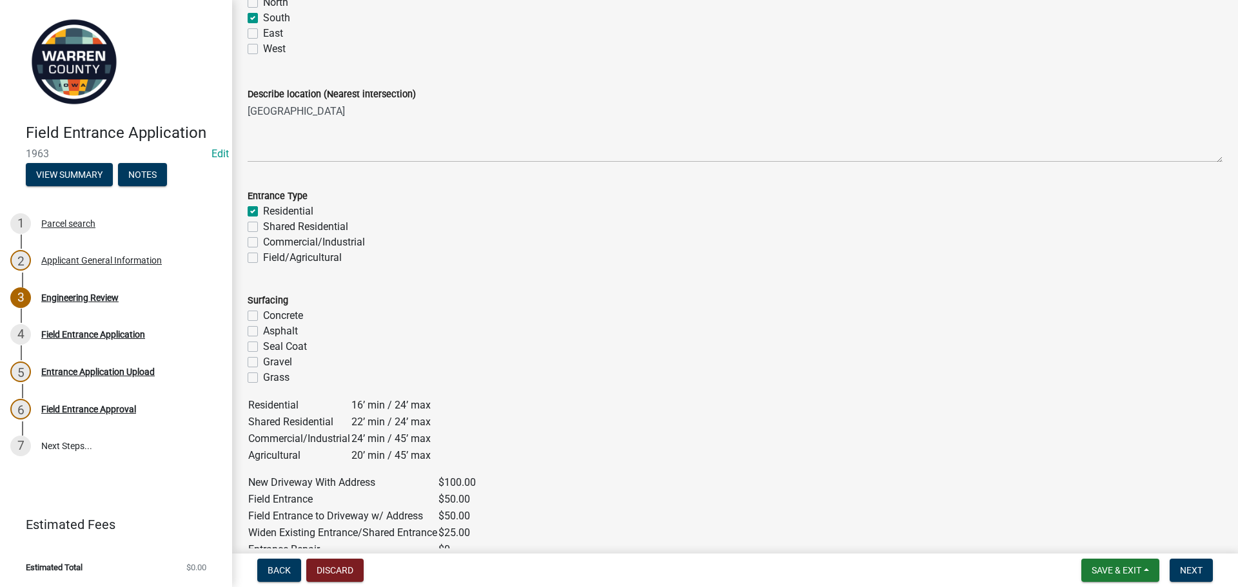
click at [246, 329] on div "Surfacing Concrete Asphalt Seal Coat Gravel Grass" at bounding box center [735, 331] width 994 height 108
click at [263, 315] on label "Concrete" at bounding box center [283, 315] width 40 height 15
click at [263, 315] on input "Concrete" at bounding box center [267, 312] width 8 height 8
checkbox input "true"
checkbox input "false"
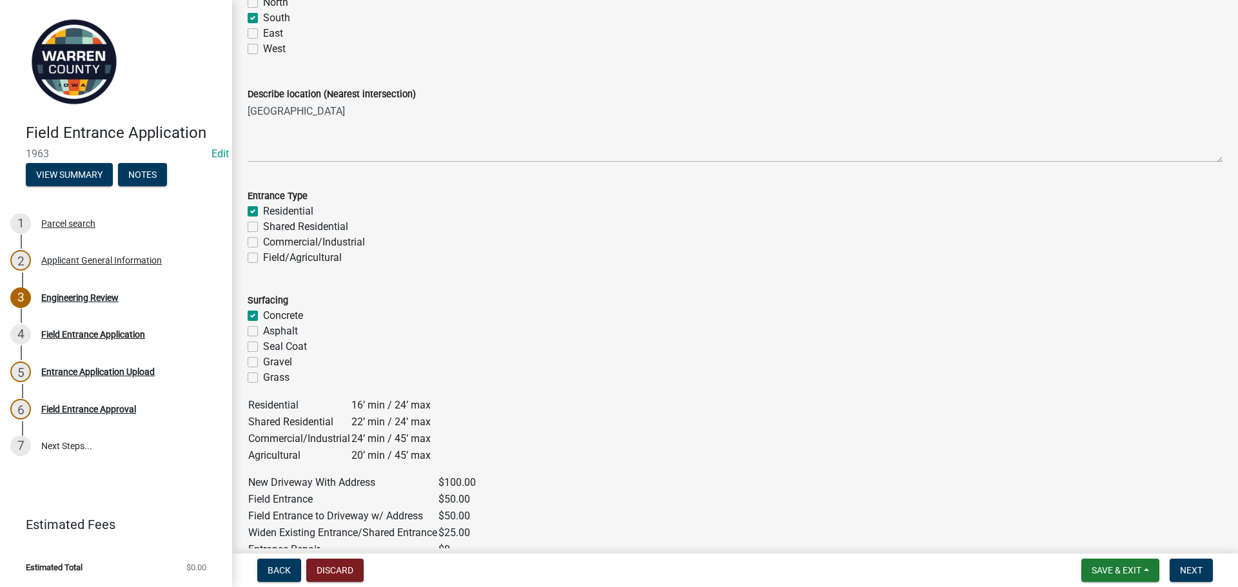
checkbox input "false"
click at [675, 364] on div "Gravel" at bounding box center [735, 362] width 975 height 15
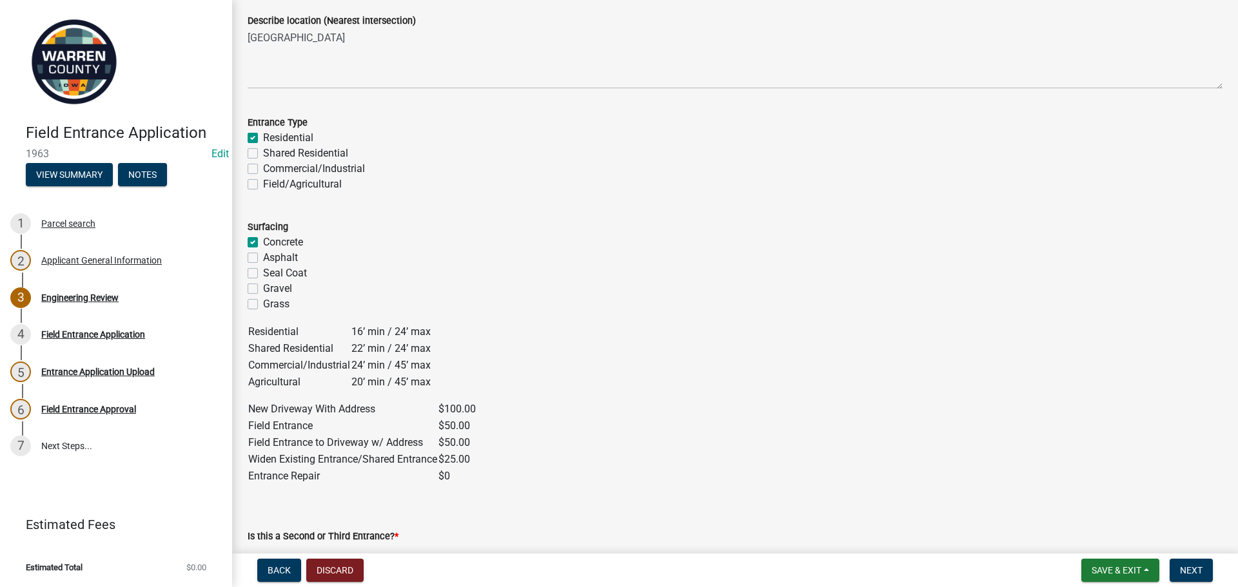
scroll to position [580, 0]
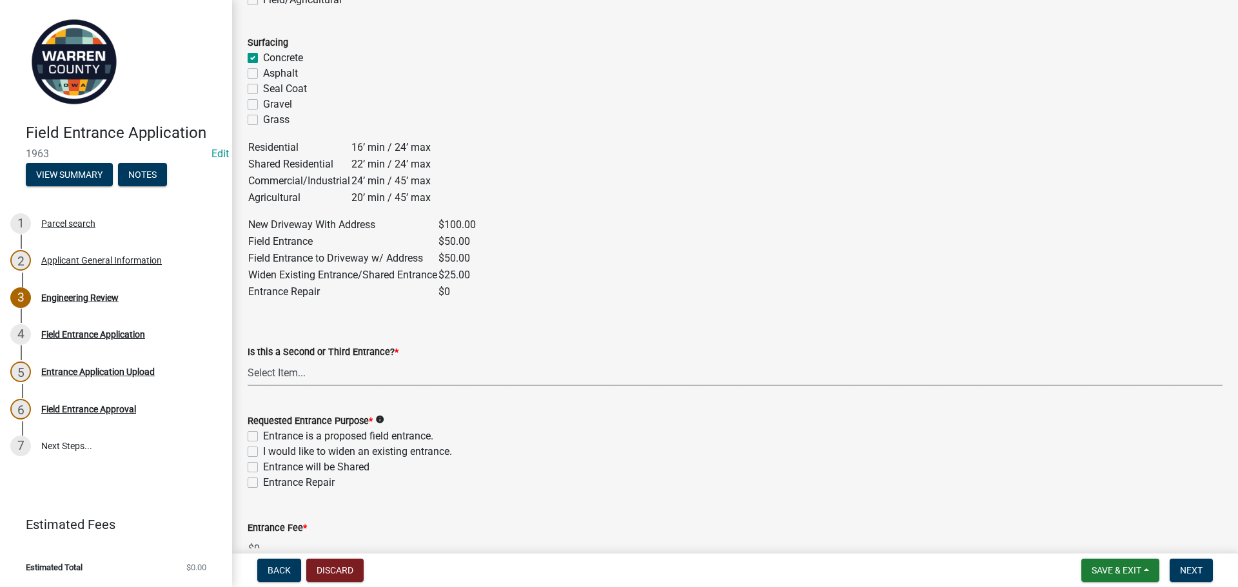
click at [313, 380] on select "Select Item... Yes No" at bounding box center [735, 373] width 975 height 26
click at [248, 360] on select "Select Item... Yes No" at bounding box center [735, 373] width 975 height 26
select select "46c9324d-26d2-49e4-b5cd-5f8c50666c5b"
click at [263, 488] on label "Entrance Repair" at bounding box center [299, 482] width 72 height 15
click at [263, 484] on input "Entrance Repair" at bounding box center [267, 479] width 8 height 8
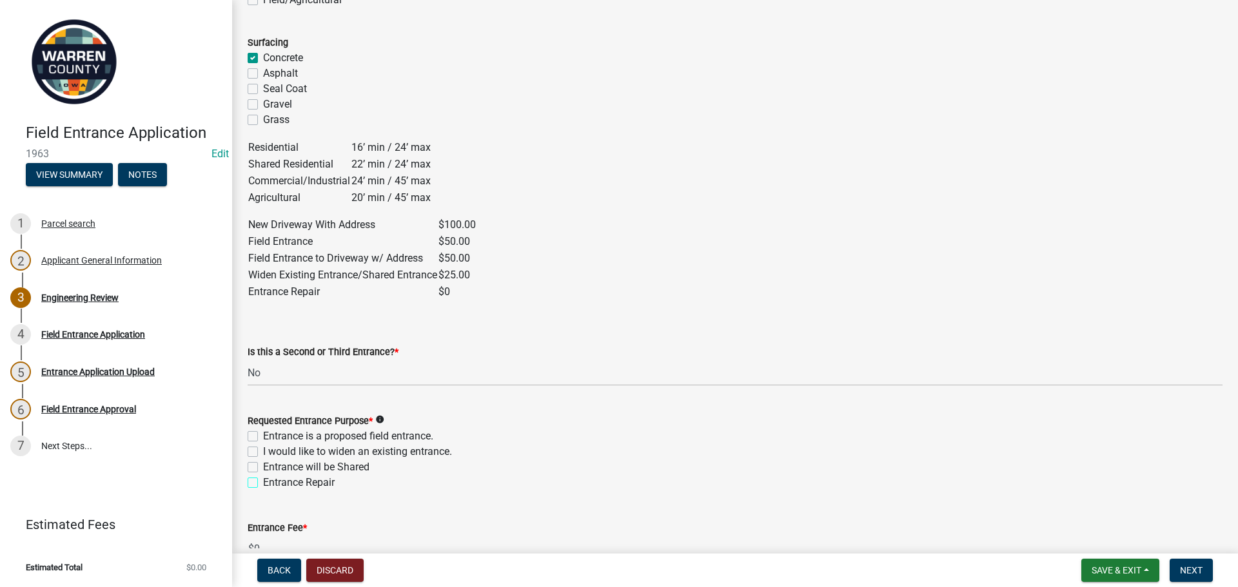
checkbox input "true"
checkbox input "false"
checkbox input "true"
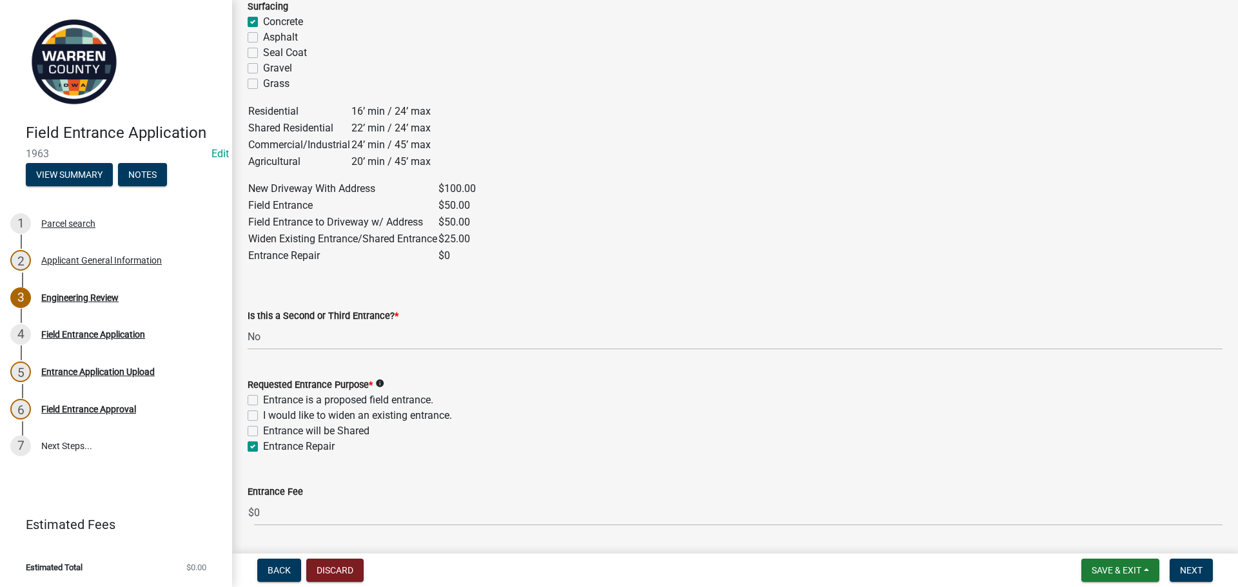
scroll to position [709, 0]
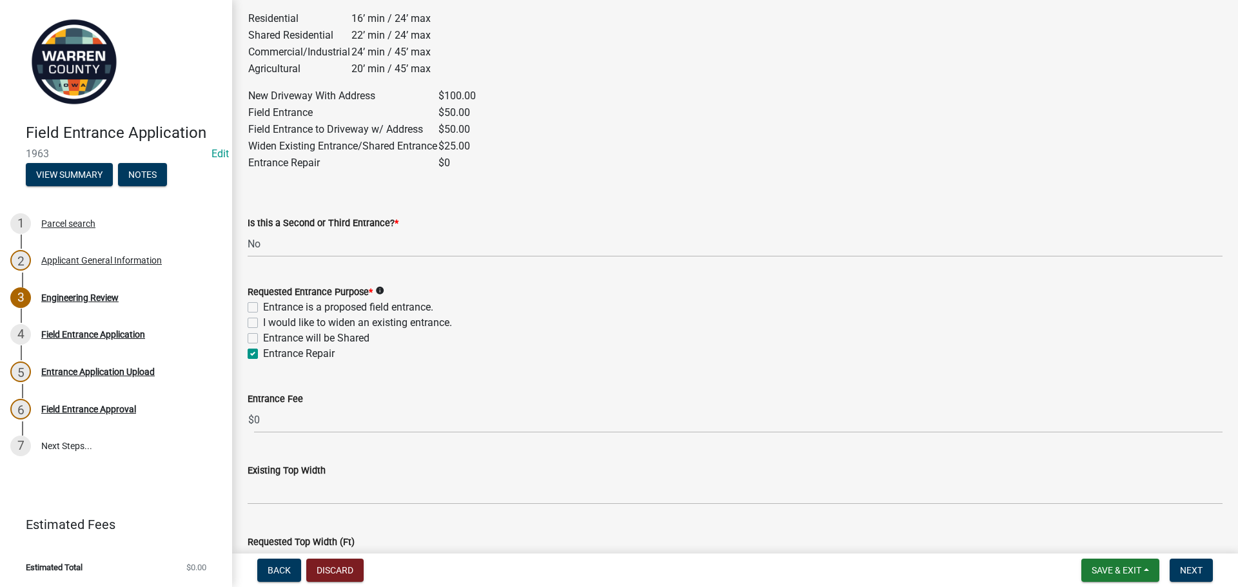
drag, startPoint x: 255, startPoint y: 318, endPoint x: 317, endPoint y: 391, distance: 95.7
click at [263, 319] on label "I would like to widen an existing entrance." at bounding box center [357, 322] width 189 height 15
click at [263, 319] on input "I would like to widen an existing entrance." at bounding box center [267, 319] width 8 height 8
checkbox input "true"
checkbox input "false"
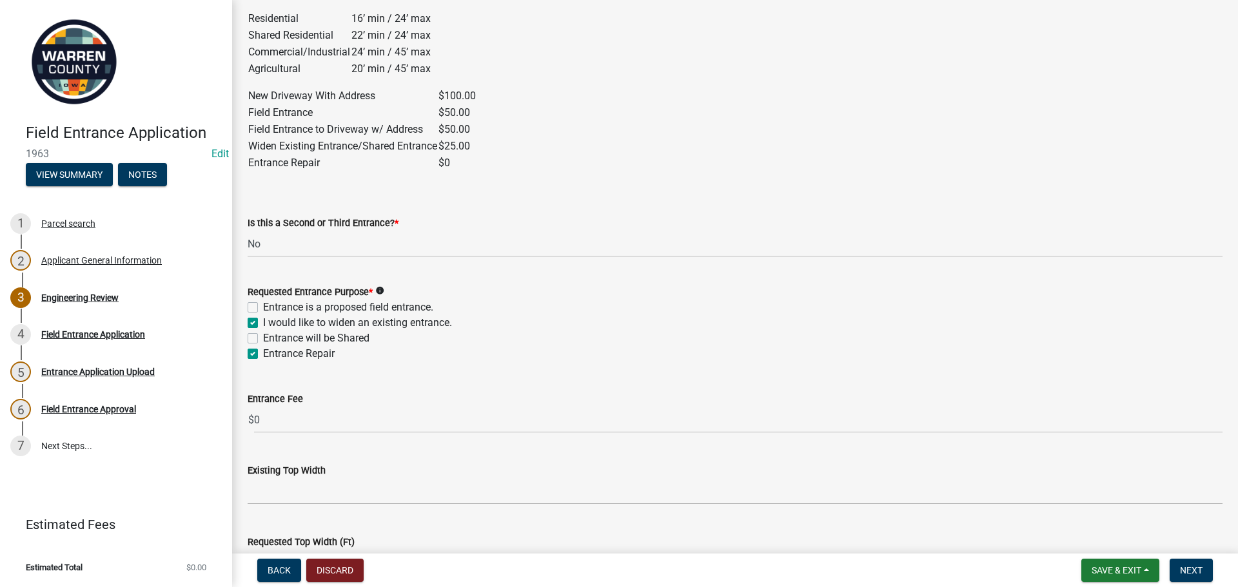
checkbox input "true"
checkbox input "false"
checkbox input "true"
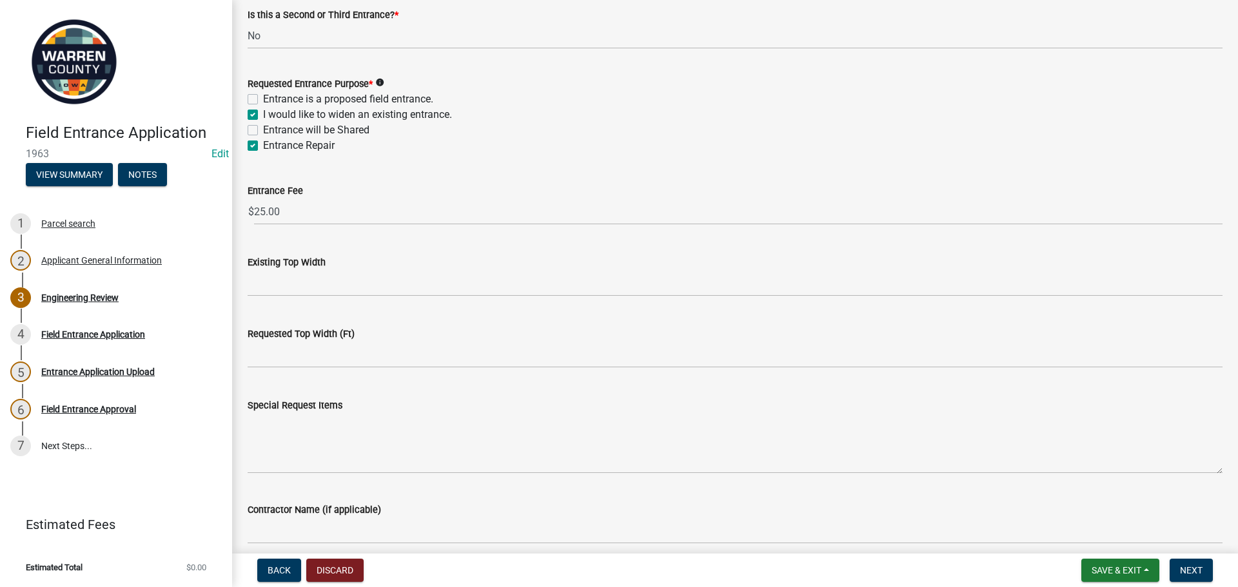
scroll to position [967, 0]
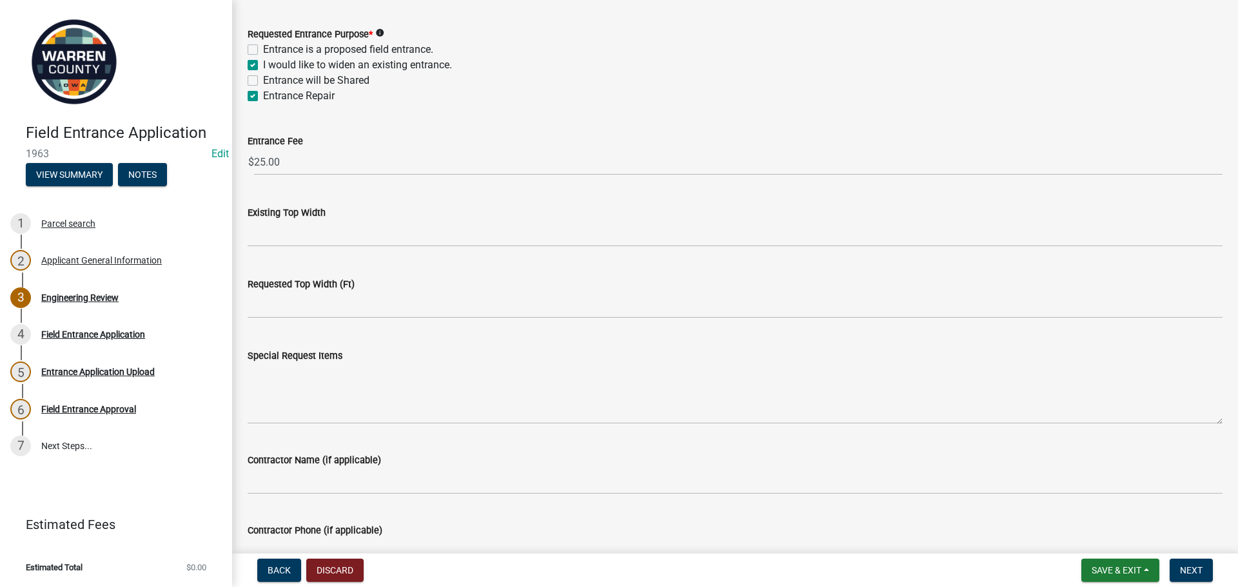
click at [263, 65] on label "I would like to widen an existing entrance." at bounding box center [357, 64] width 189 height 15
click at [263, 65] on input "I would like to widen an existing entrance." at bounding box center [267, 61] width 8 height 8
checkbox input "false"
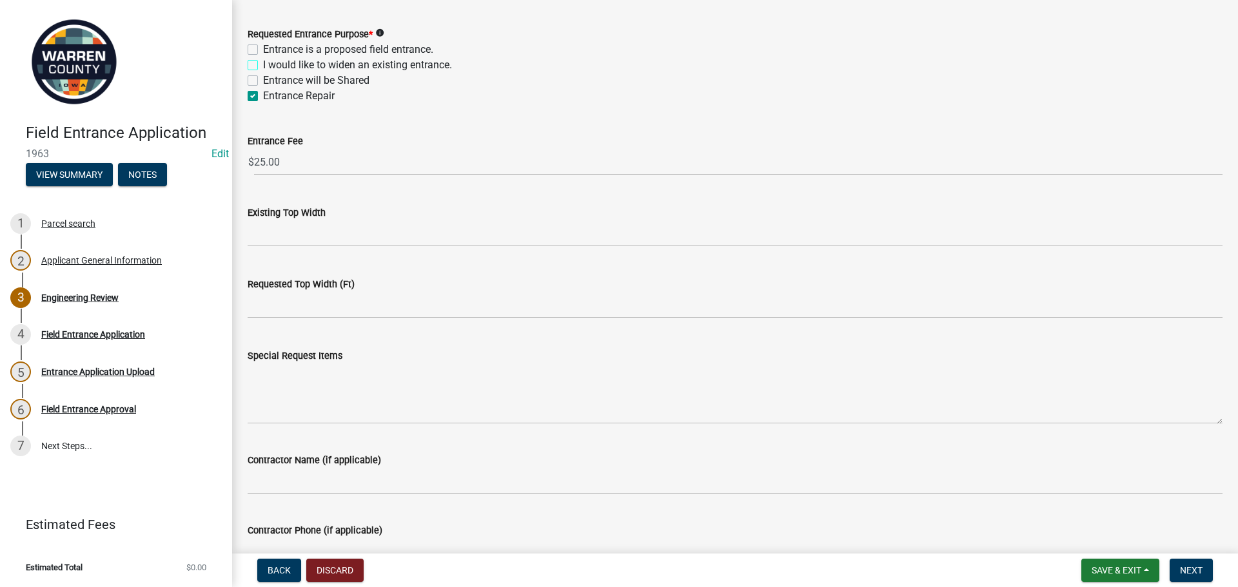
checkbox input "false"
checkbox input "true"
click at [328, 359] on label "Special Request Items" at bounding box center [295, 356] width 95 height 9
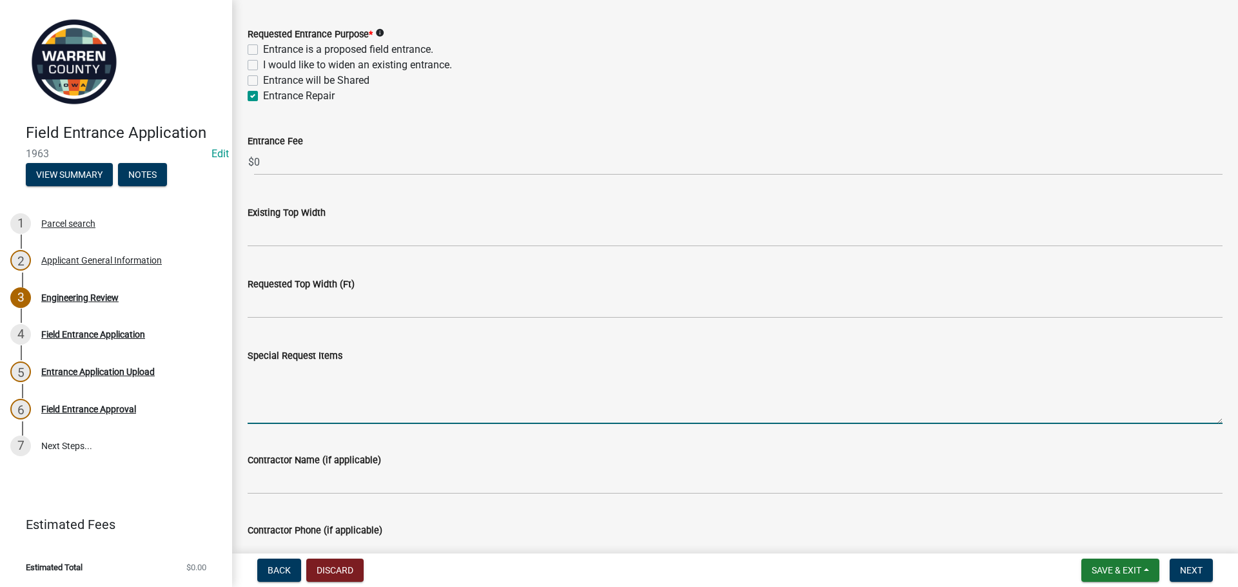
click at [328, 364] on textarea "Special Request Items" at bounding box center [735, 394] width 975 height 61
type textarea "a"
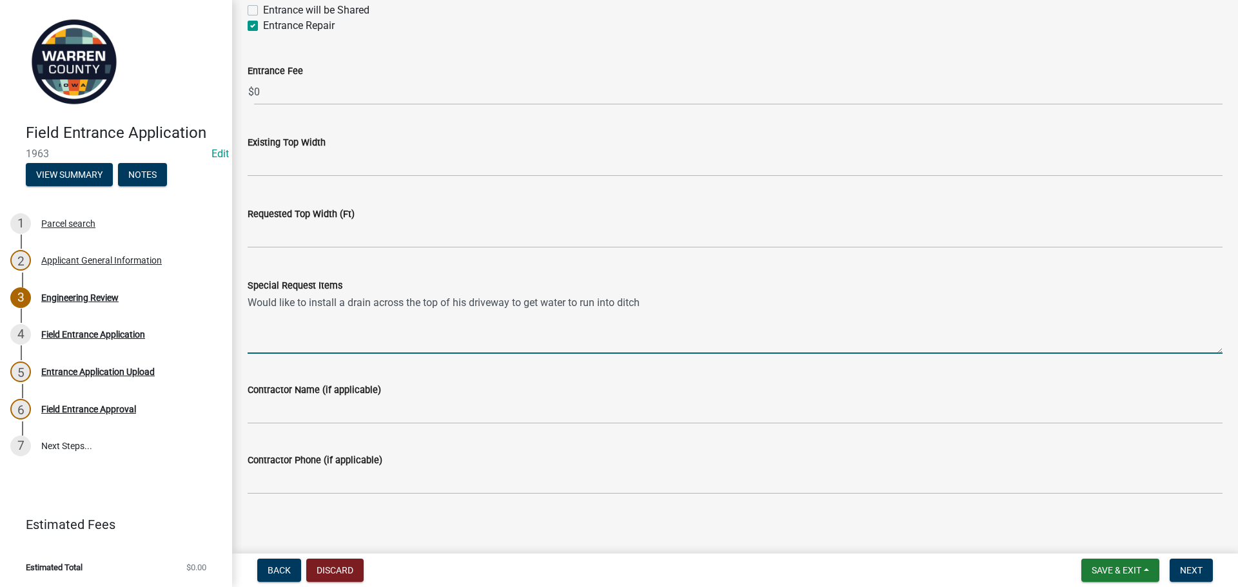
scroll to position [1044, 0]
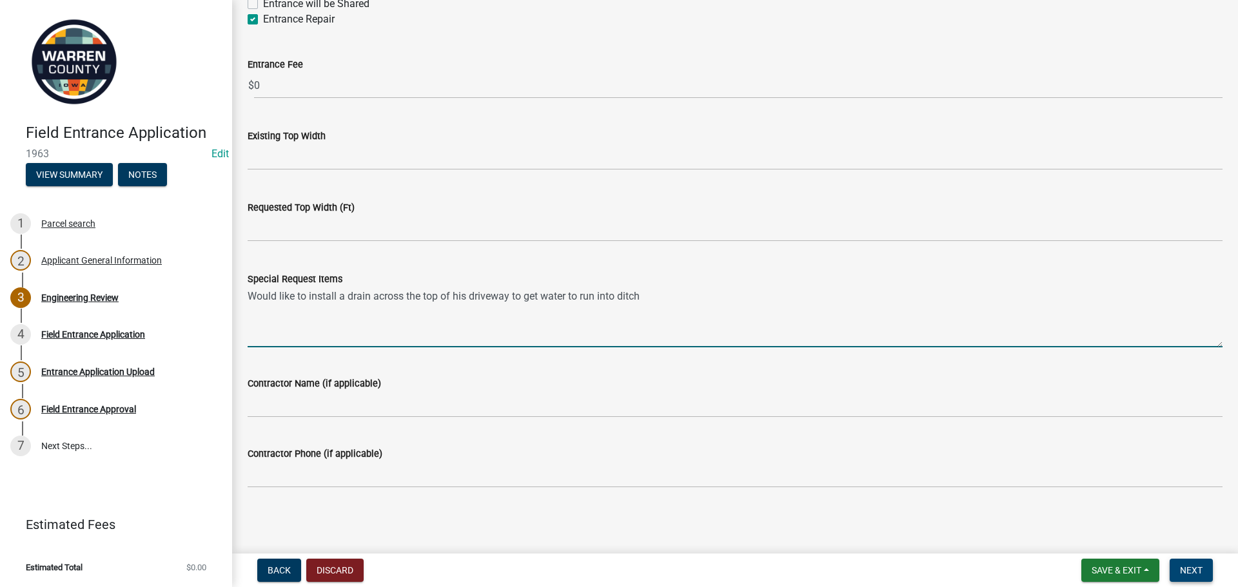
type textarea "Would like to install a drain across the top of his driveway to get water to ru…"
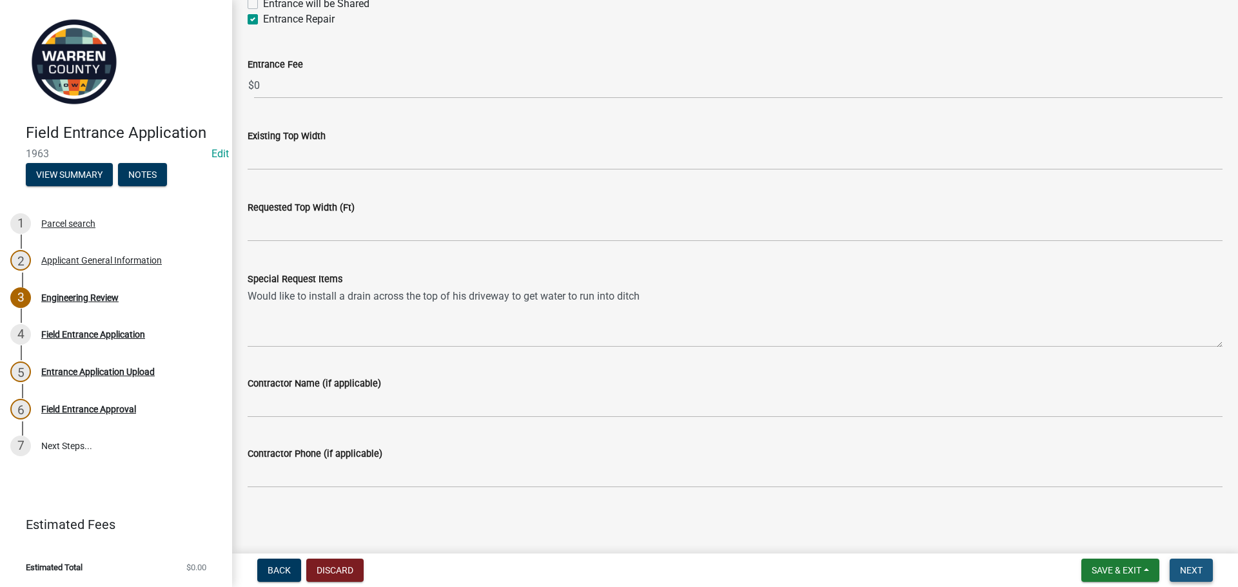
click at [1194, 560] on button "Next" at bounding box center [1191, 570] width 43 height 23
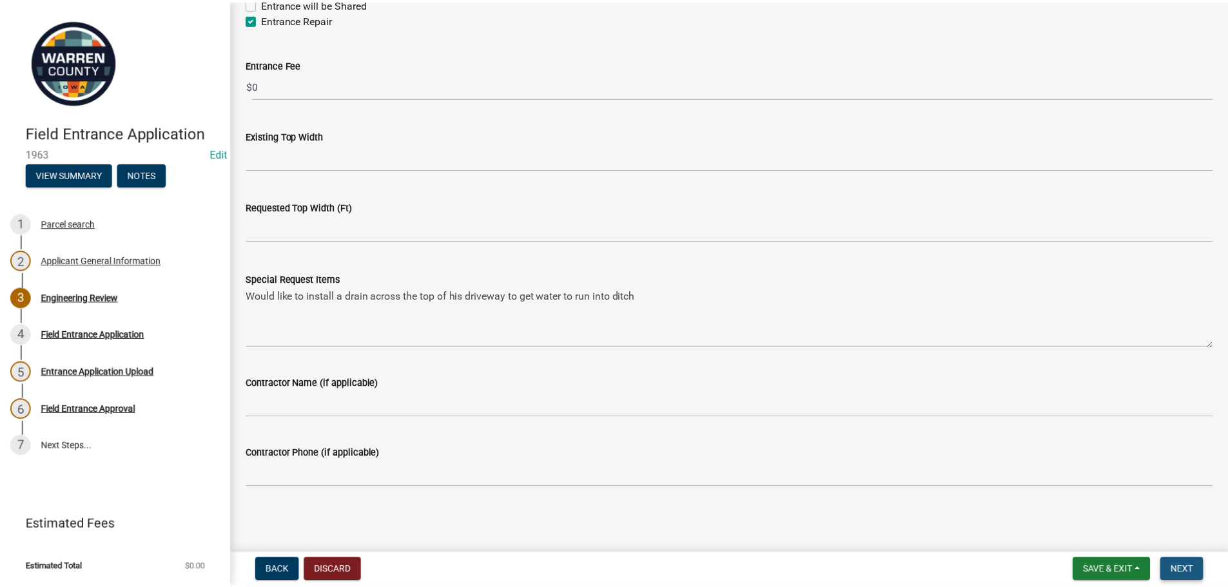
scroll to position [0, 0]
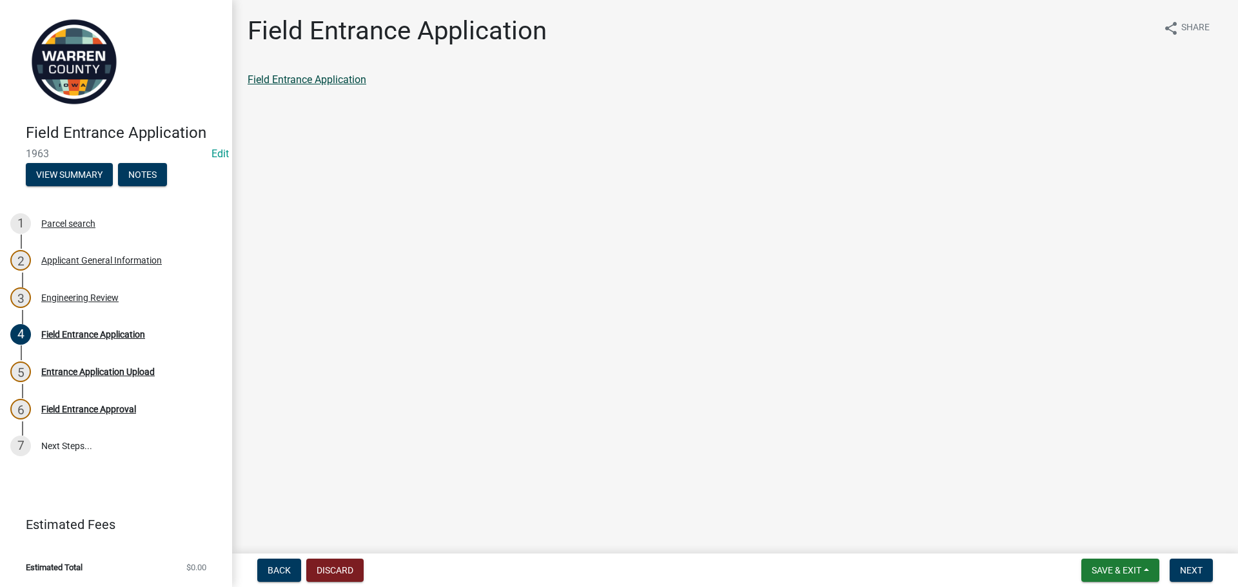
click at [320, 75] on link "Field Entrance Application" at bounding box center [307, 80] width 119 height 12
click at [1196, 573] on span "Next" at bounding box center [1191, 571] width 23 height 10
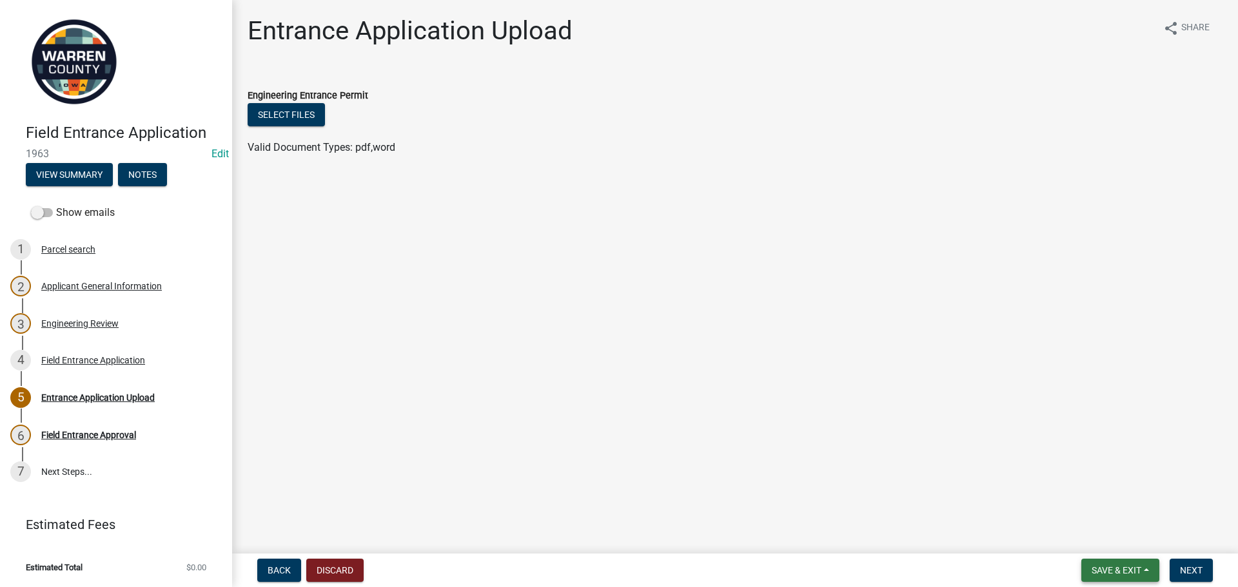
click at [1119, 574] on span "Save & Exit" at bounding box center [1117, 571] width 50 height 10
click at [1087, 529] on button "Save & Exit" at bounding box center [1107, 537] width 103 height 31
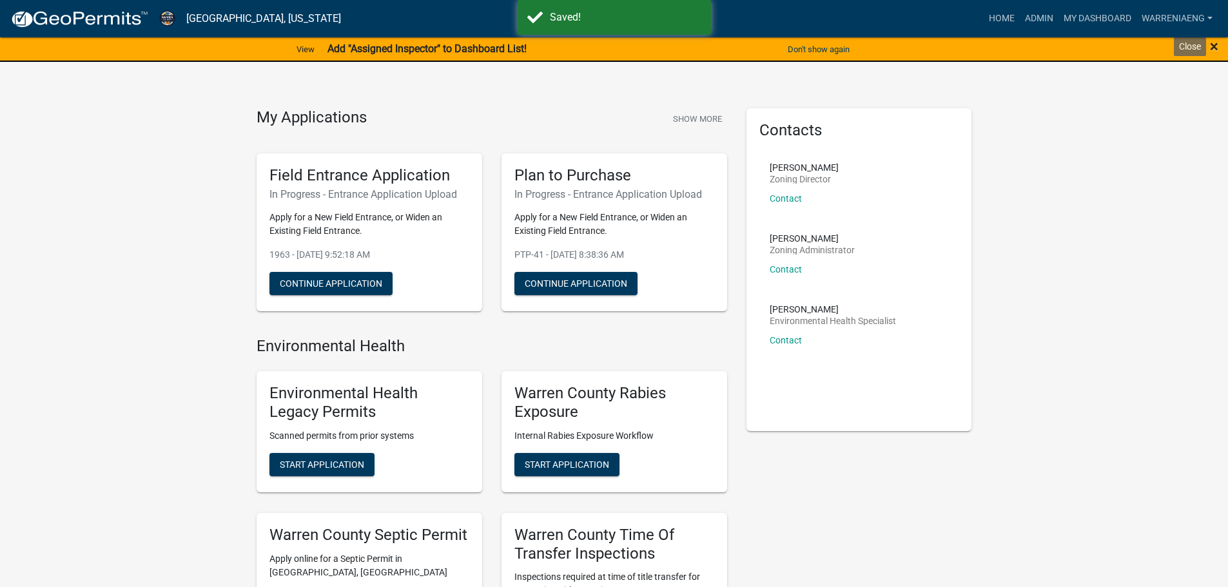
click at [1216, 50] on span "×" at bounding box center [1214, 46] width 8 height 18
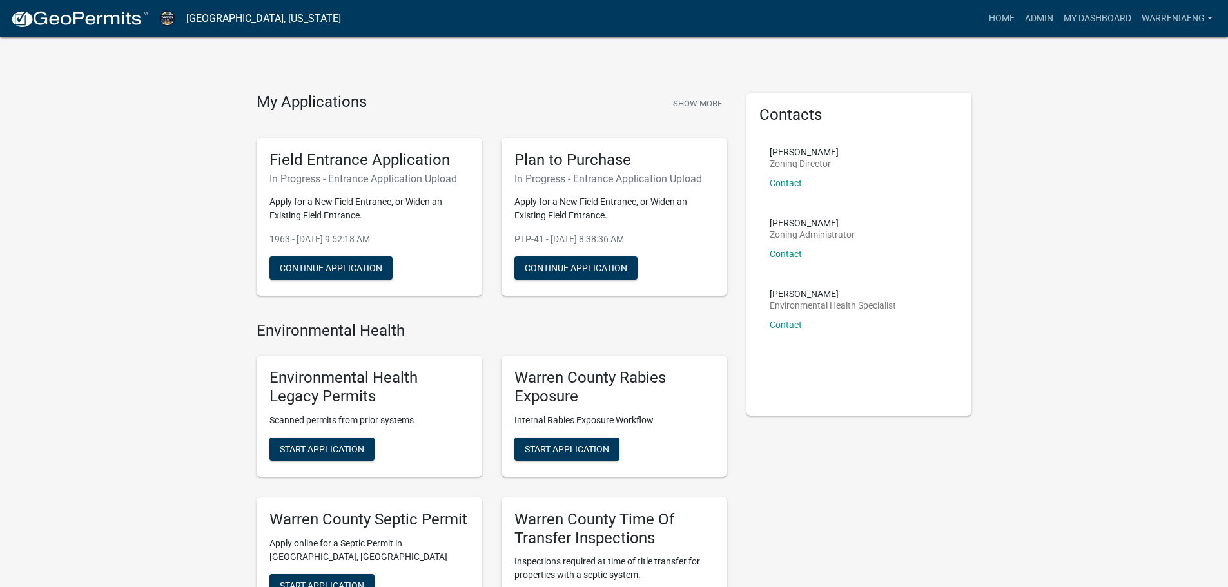
click at [607, 96] on div "My Applications Show More" at bounding box center [492, 105] width 471 height 25
